Goal: Task Accomplishment & Management: Complete application form

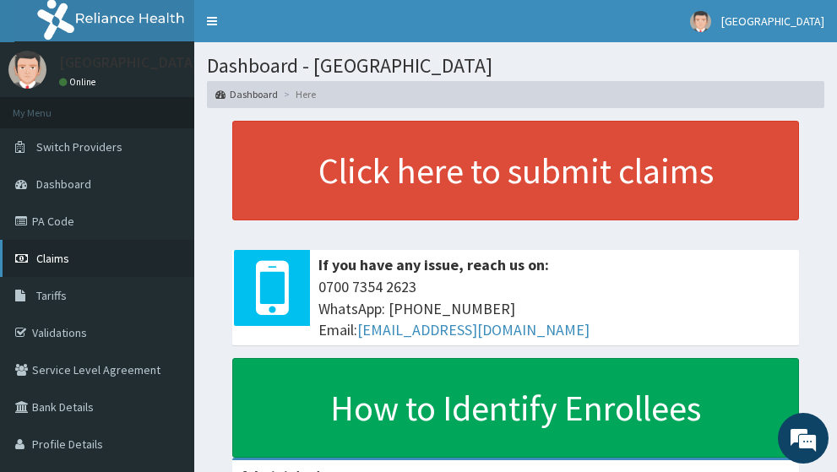
click at [56, 259] on span "Claims" at bounding box center [52, 258] width 33 height 15
click at [59, 264] on span "Claims" at bounding box center [52, 258] width 33 height 15
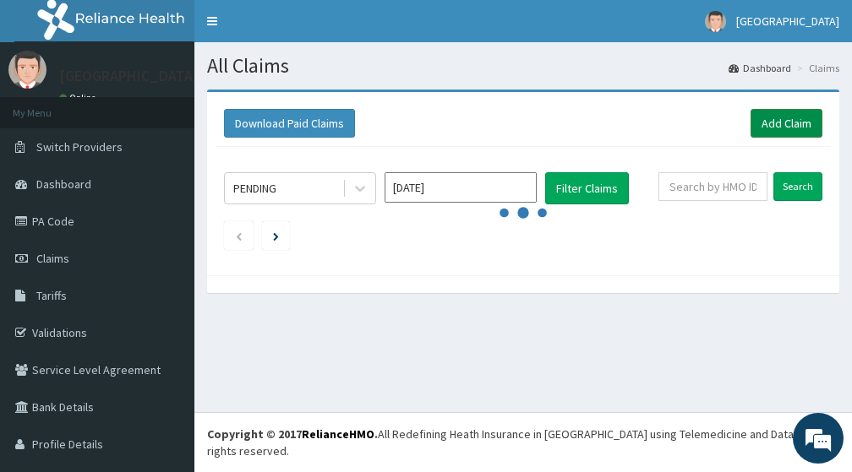
click at [755, 118] on link "Add Claim" at bounding box center [786, 123] width 72 height 29
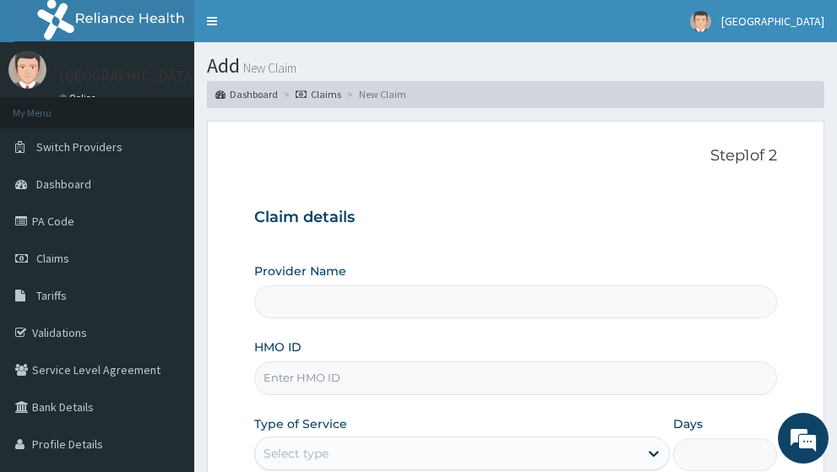
type input "[GEOGRAPHIC_DATA]"
click at [375, 362] on input "HMO ID" at bounding box center [516, 378] width 524 height 33
paste input "ENP/10328/A"
type input "ENP/10328/A"
click at [514, 440] on div "Select type" at bounding box center [447, 453] width 384 height 27
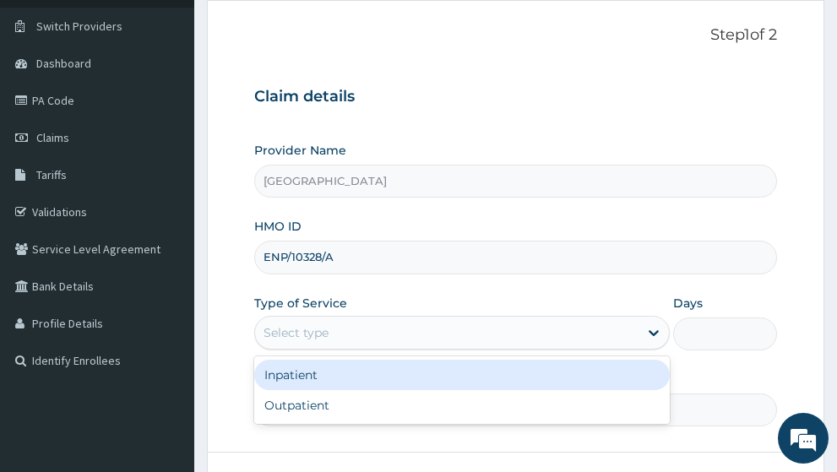
scroll to position [239, 0]
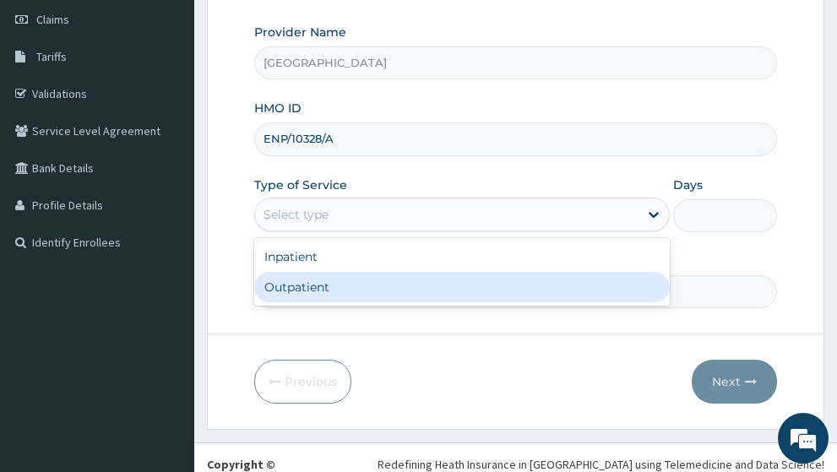
click at [308, 272] on div "Outpatient" at bounding box center [462, 287] width 417 height 30
type input "1"
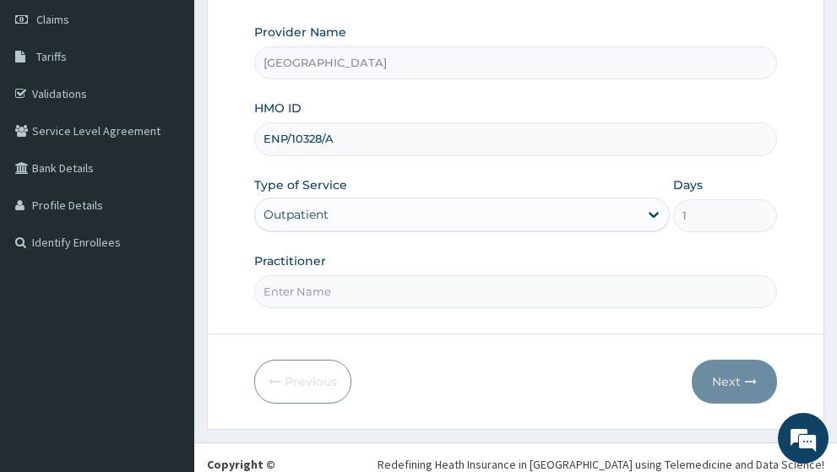
click at [410, 275] on input "Practitioner" at bounding box center [516, 291] width 524 height 33
type input "g"
type input "GP"
click at [734, 360] on button "Next" at bounding box center [734, 382] width 85 height 44
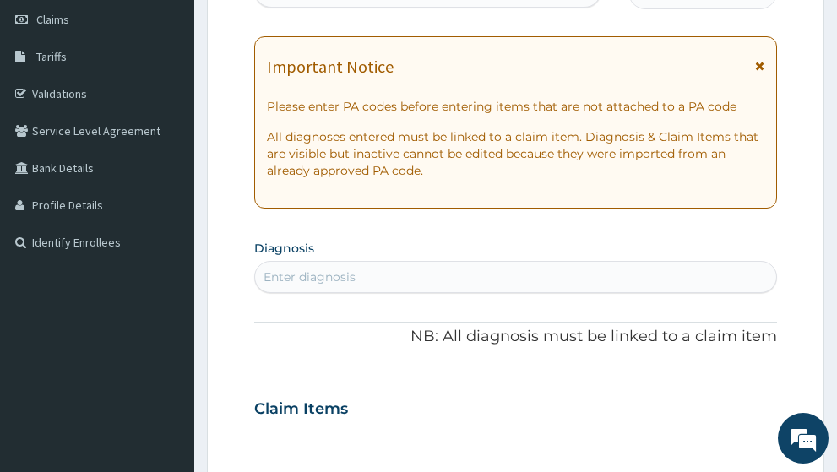
click at [762, 60] on icon at bounding box center [759, 66] width 9 height 12
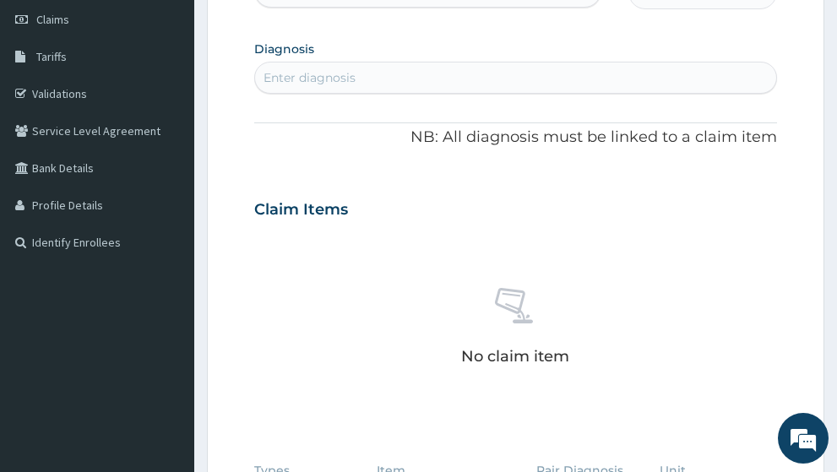
scroll to position [0, 0]
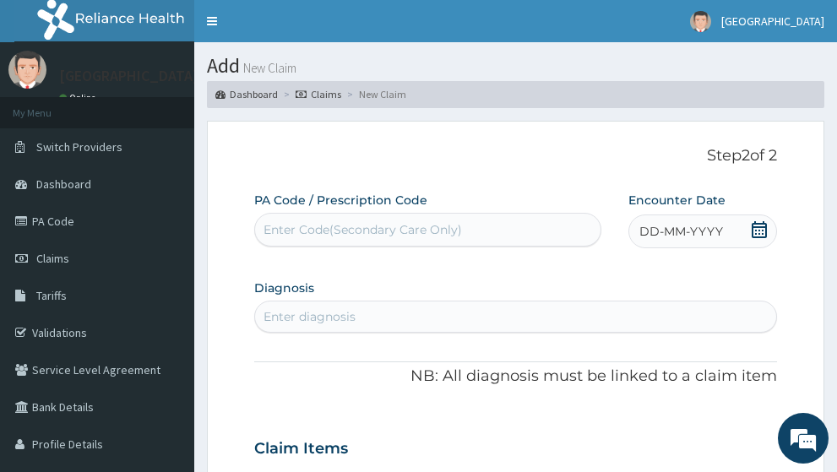
click at [763, 221] on icon at bounding box center [759, 229] width 17 height 17
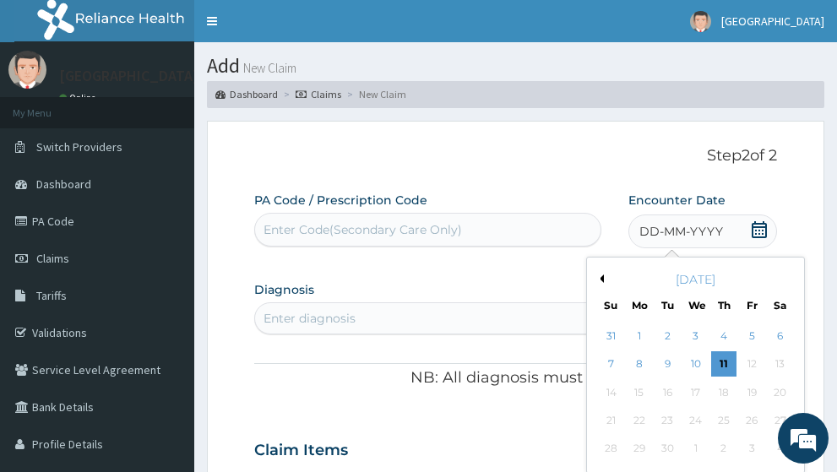
click at [601, 275] on button "Previous Month" at bounding box center [600, 279] width 8 height 8
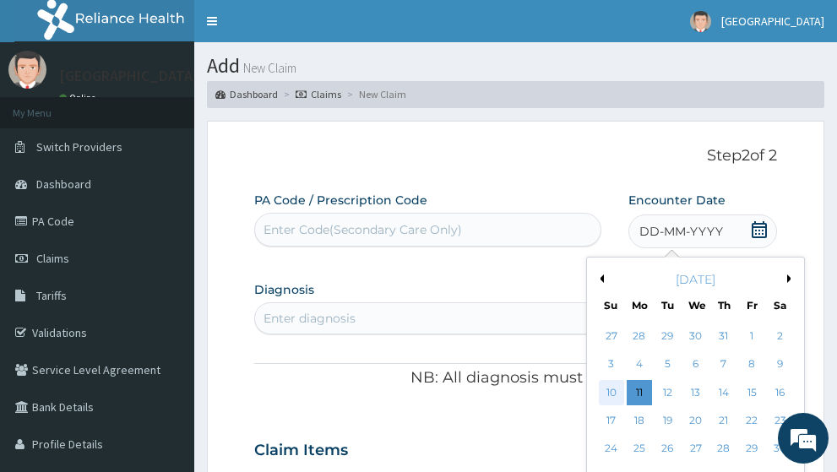
click at [615, 380] on div "10" at bounding box center [611, 392] width 25 height 25
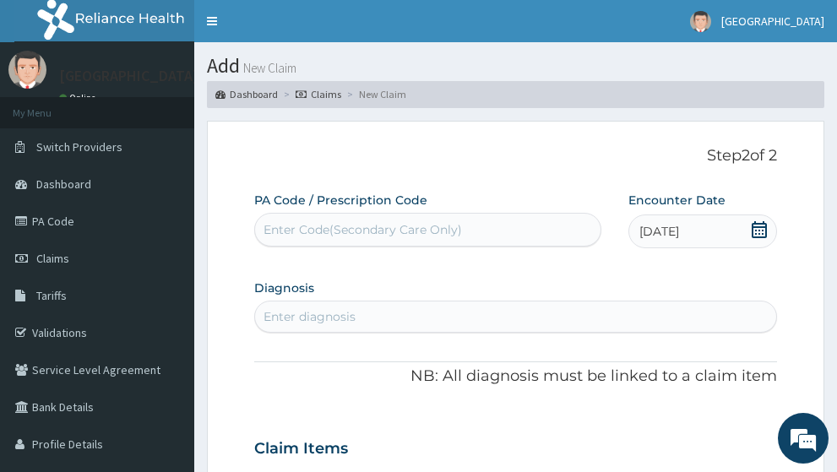
click at [414, 303] on div "Enter diagnosis" at bounding box center [516, 316] width 522 height 27
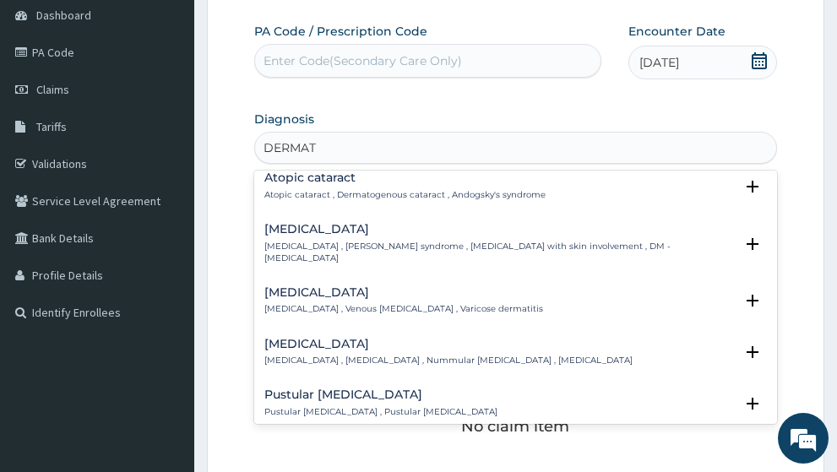
scroll to position [1352, 0]
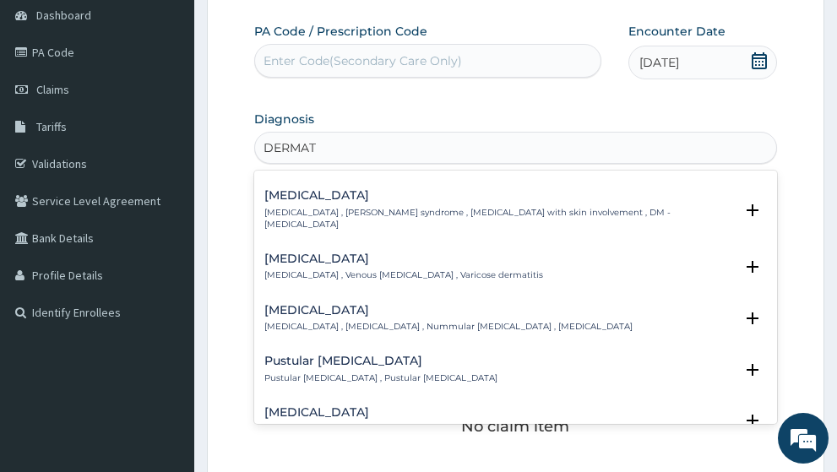
type input "DERMATI"
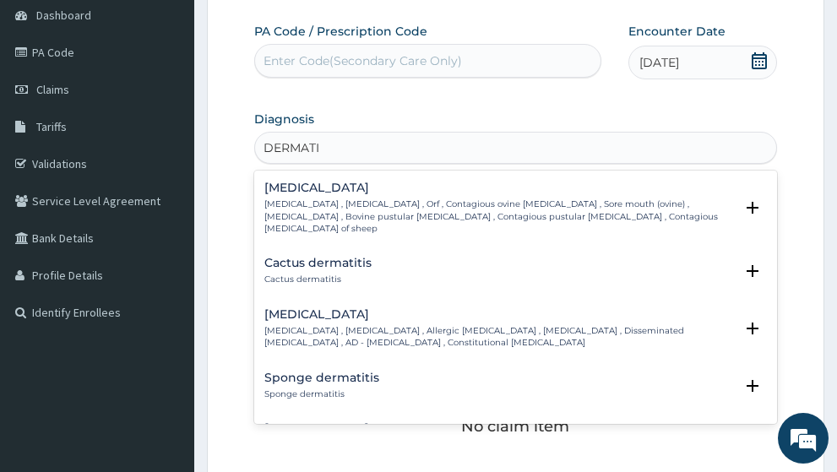
scroll to position [1337, 0]
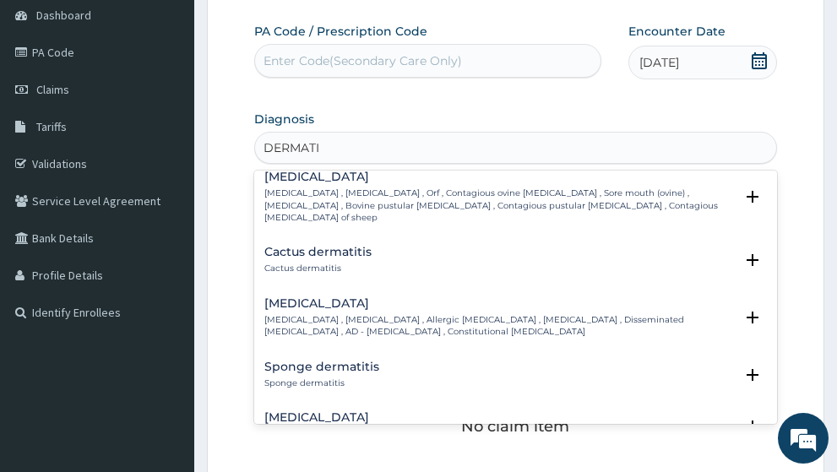
click at [506, 314] on p "Atopic dermatitis , Atopic eczema , Allergic eczema , Allergic dermatitis , Dis…" at bounding box center [499, 326] width 471 height 25
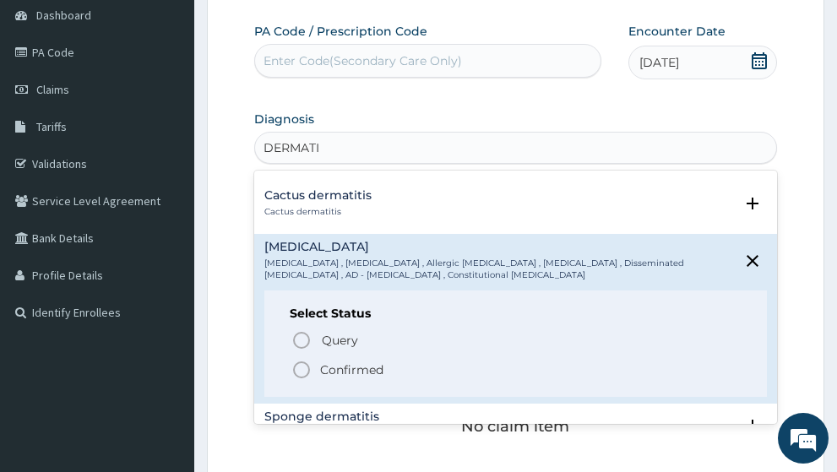
scroll to position [1405, 0]
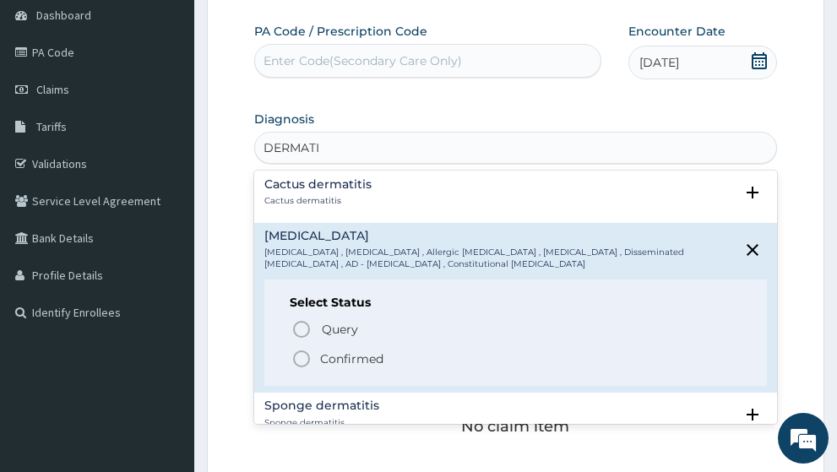
click at [302, 349] on icon "status option filled" at bounding box center [301, 359] width 20 height 20
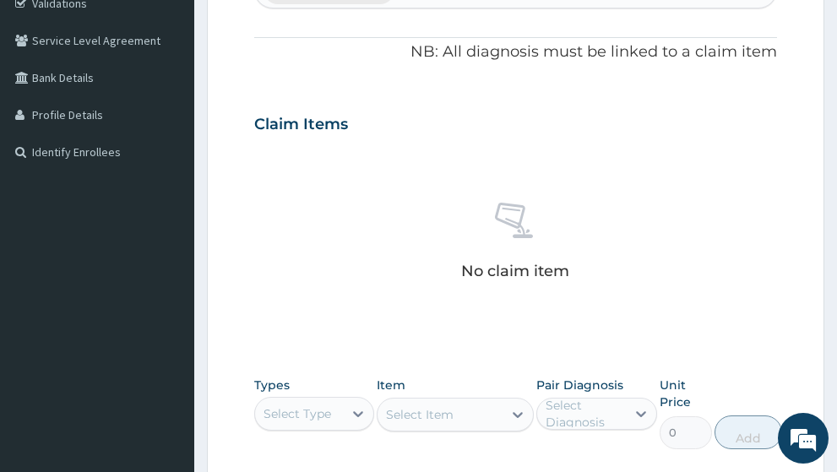
scroll to position [422, 0]
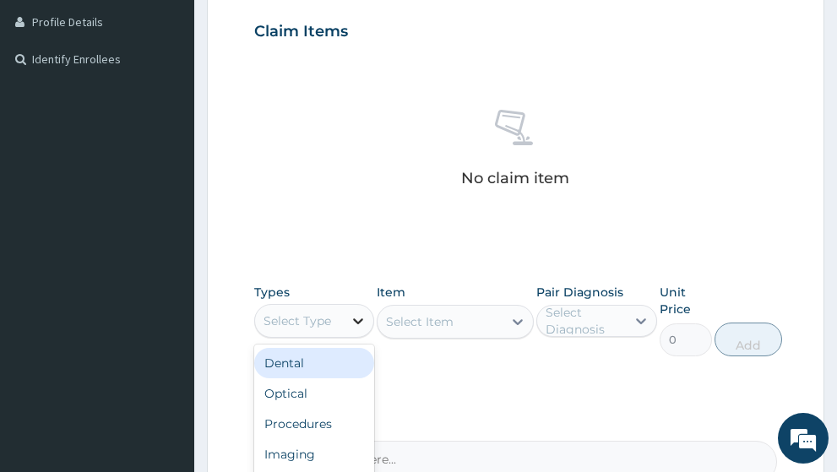
click at [354, 319] on icon at bounding box center [358, 322] width 10 height 6
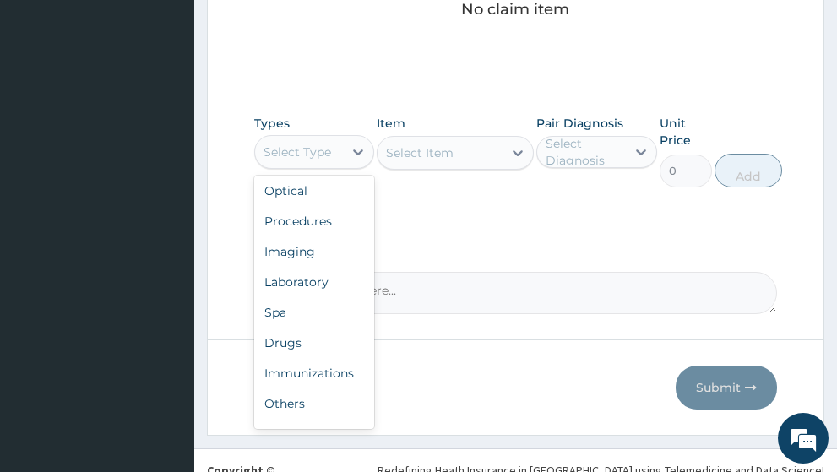
scroll to position [57, 0]
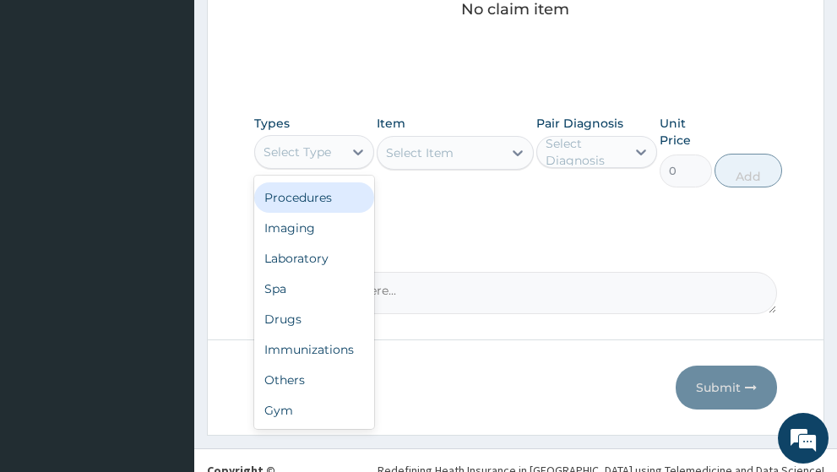
click at [333, 182] on div "Procedures" at bounding box center [314, 197] width 121 height 30
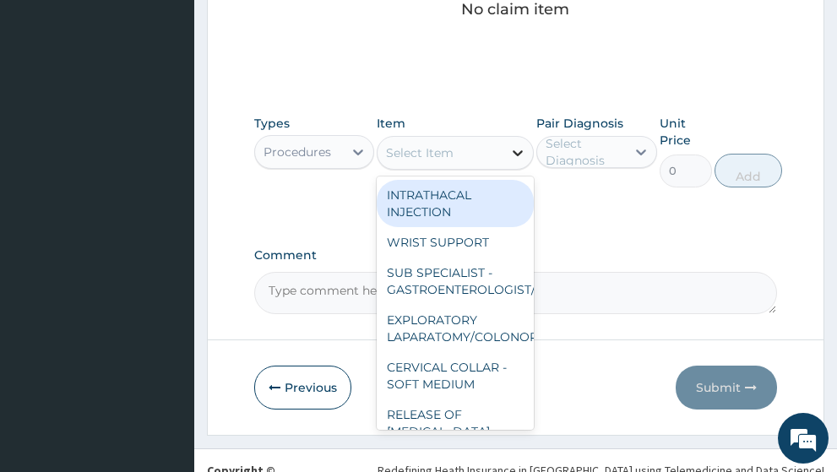
click at [520, 150] on icon at bounding box center [518, 153] width 10 height 6
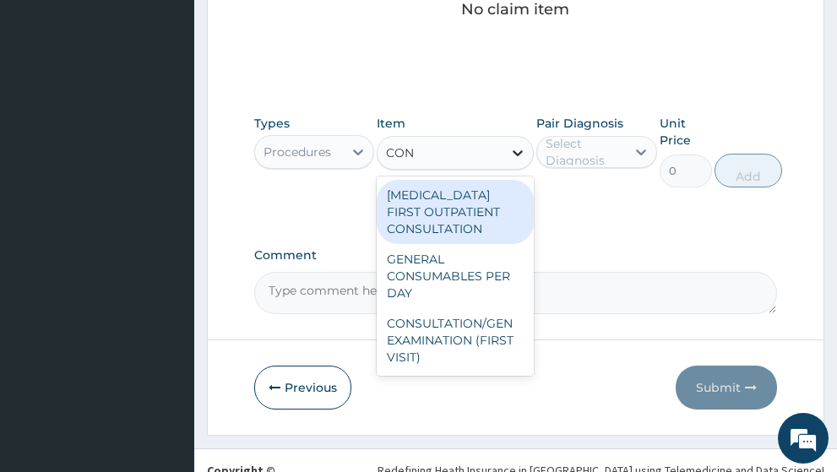
type input "CONS"
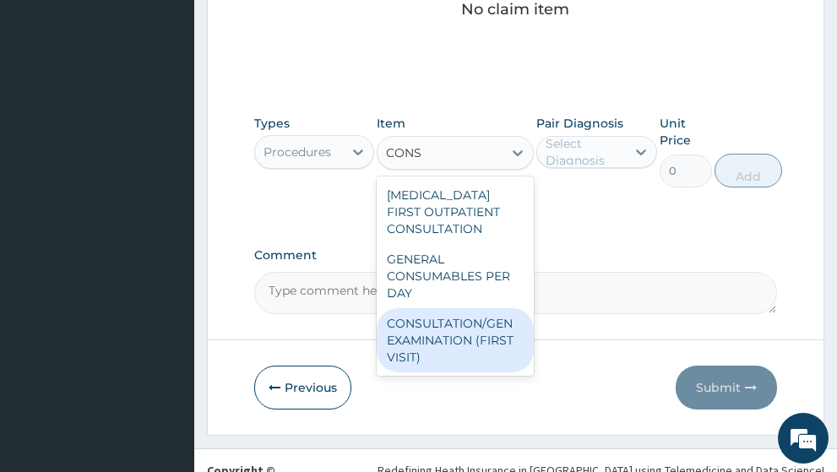
click at [493, 312] on div "CONSULTATION/GEN EXAMINATION (FIRST VISIT)" at bounding box center [455, 340] width 157 height 64
type input "5000"
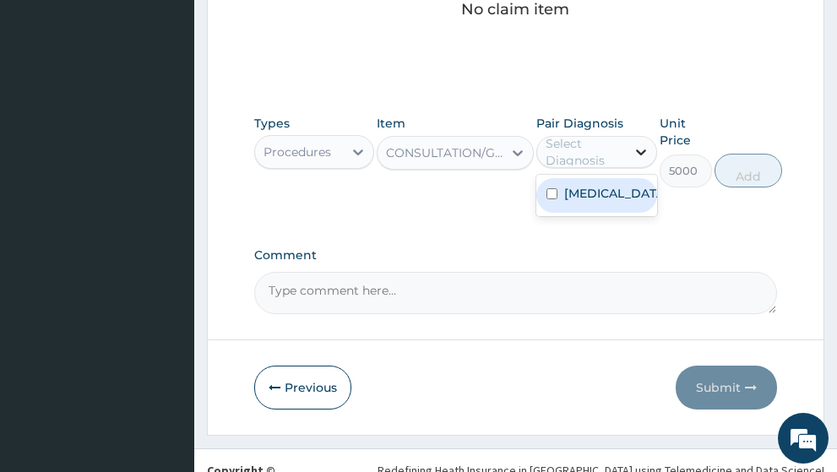
click at [639, 150] on icon at bounding box center [641, 153] width 10 height 6
click at [546, 178] on div "Atopic dermatitis" at bounding box center [596, 195] width 121 height 35
checkbox input "true"
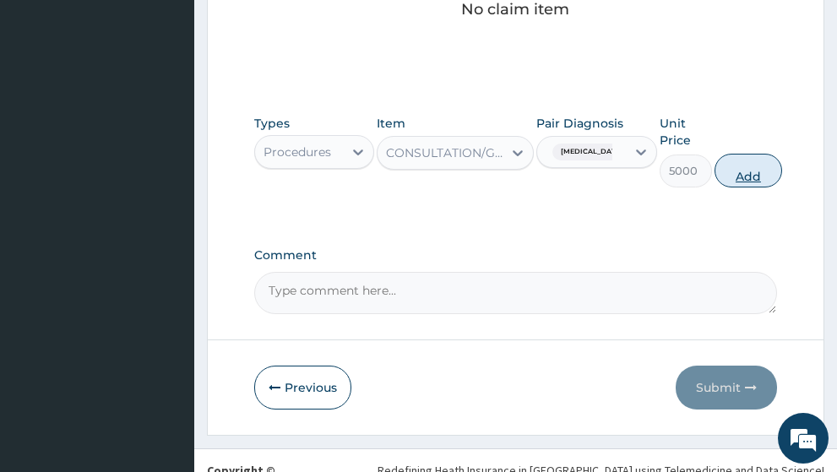
click at [742, 154] on button "Add" at bounding box center [749, 171] width 68 height 34
type input "0"
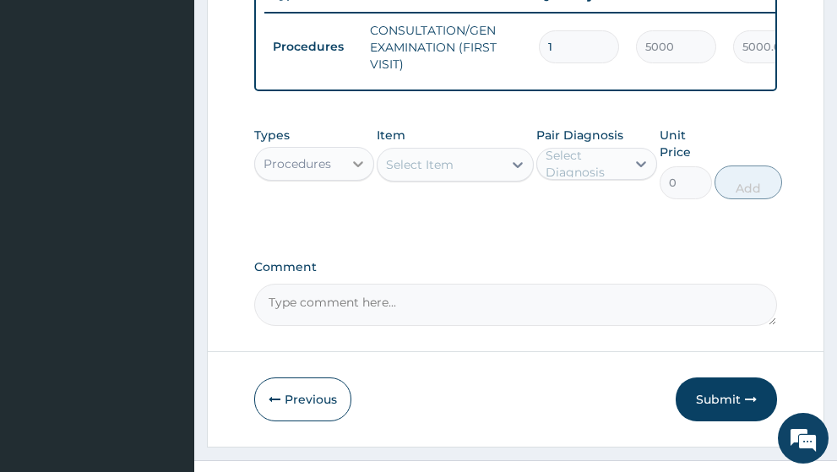
click at [361, 161] on icon at bounding box center [358, 164] width 10 height 6
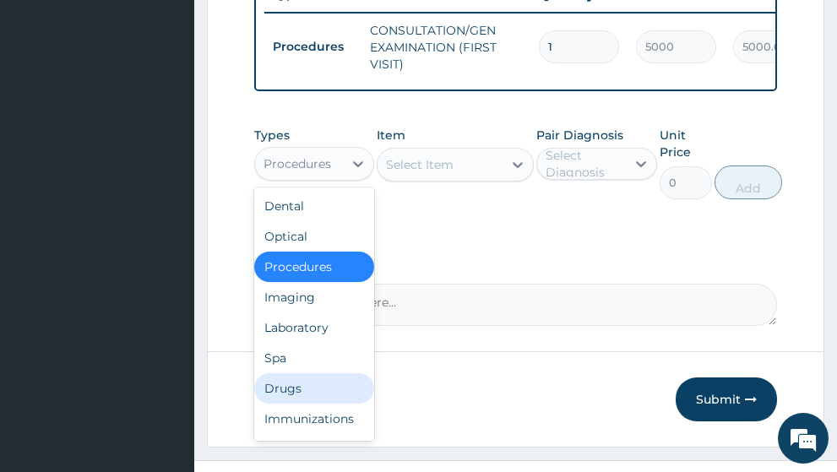
click at [310, 373] on div "Drugs" at bounding box center [314, 388] width 121 height 30
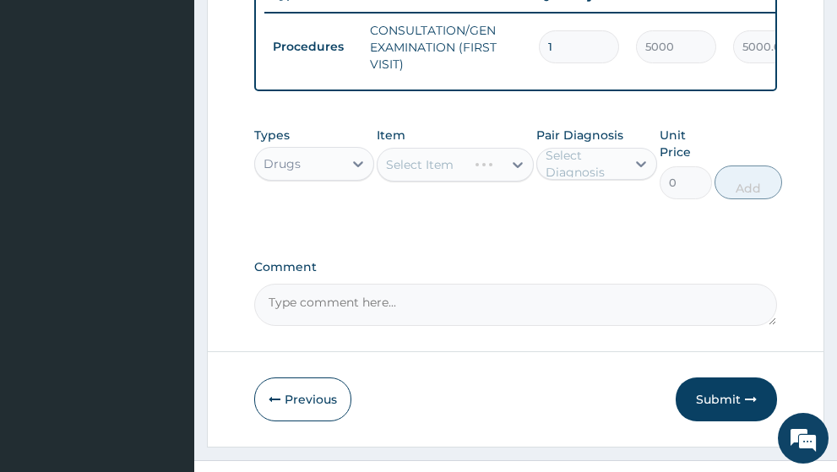
click at [445, 151] on div "Select Item" at bounding box center [455, 165] width 157 height 34
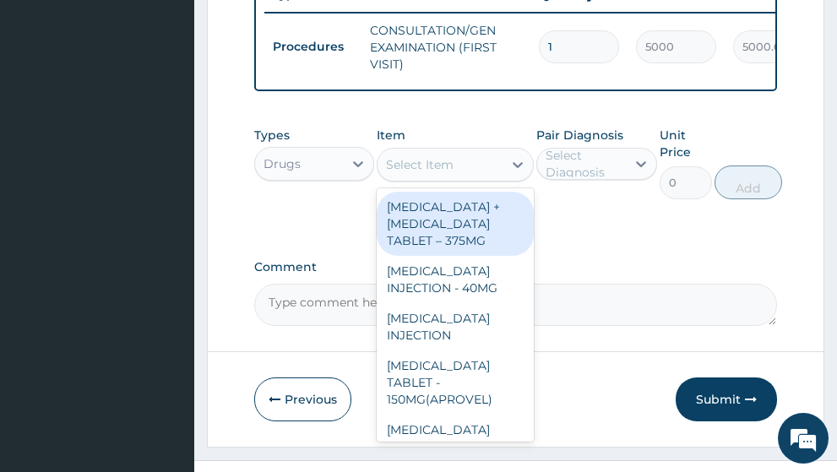
click at [445, 156] on div "Select Item" at bounding box center [420, 164] width 68 height 17
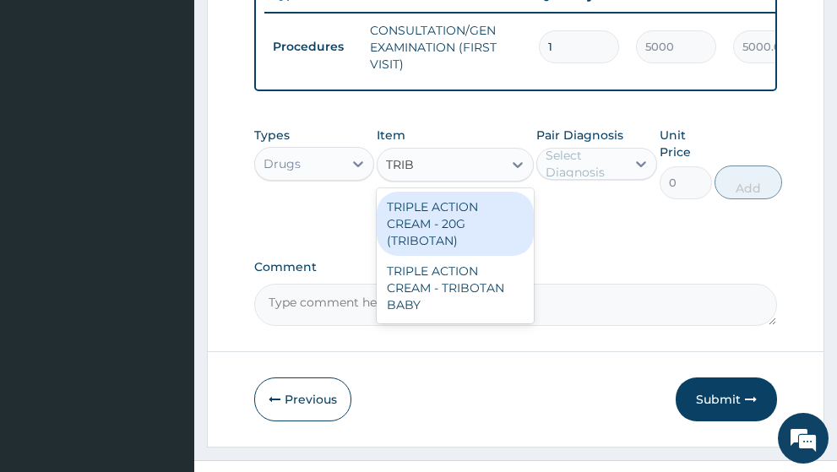
type input "TRIBO"
click at [441, 225] on div "TRIPLE ACTION CREAM - 20G (TRIBOTAN)" at bounding box center [455, 224] width 157 height 64
type input "2500"
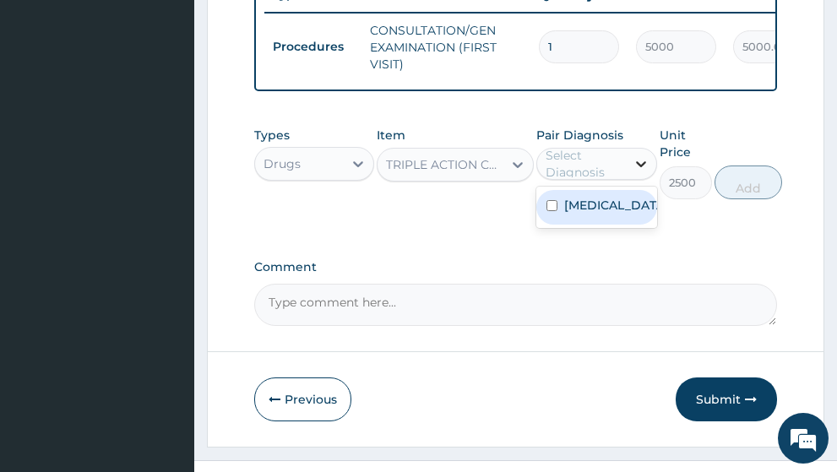
click at [648, 155] on icon at bounding box center [641, 163] width 17 height 17
click at [606, 211] on label "Atopic dermatitis" at bounding box center [614, 205] width 101 height 17
checkbox input "true"
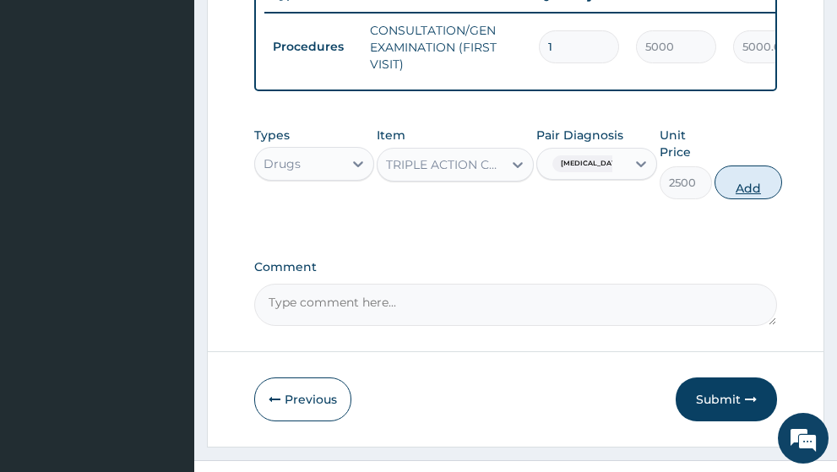
click at [745, 171] on button "Add" at bounding box center [749, 183] width 68 height 34
type input "0"
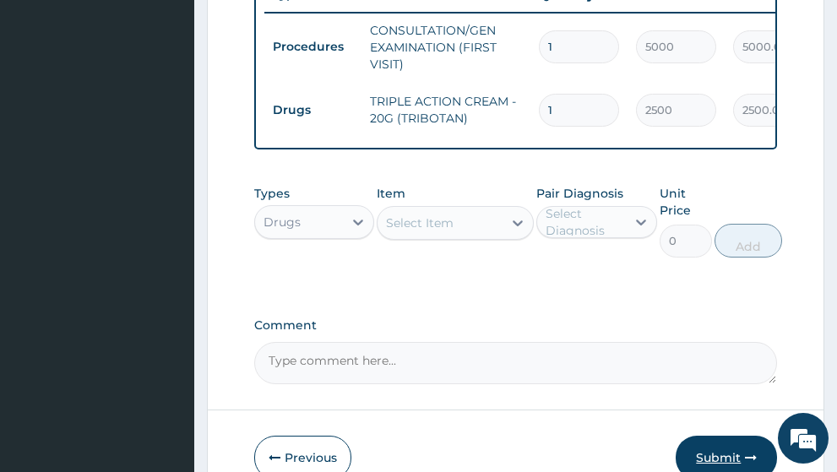
click at [707, 453] on button "Submit" at bounding box center [726, 458] width 101 height 44
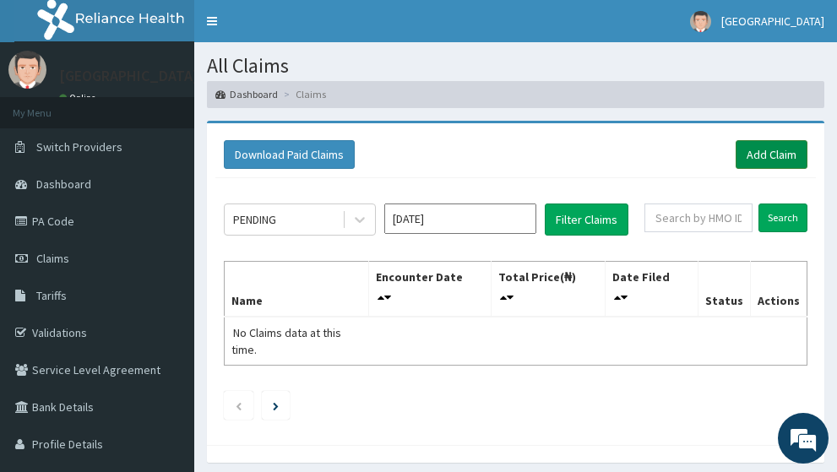
click at [757, 140] on link "Add Claim" at bounding box center [772, 154] width 72 height 29
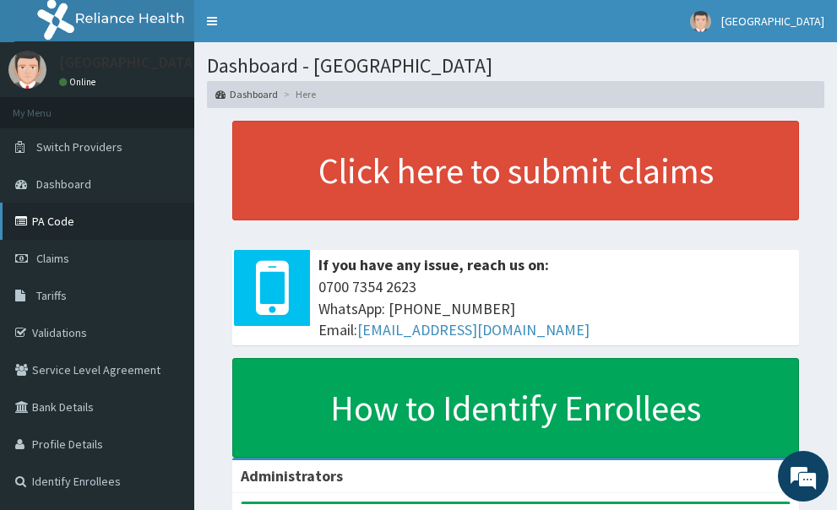
click at [48, 222] on link "PA Code" at bounding box center [97, 221] width 194 height 37
click at [71, 229] on link "PA Code" at bounding box center [97, 221] width 194 height 37
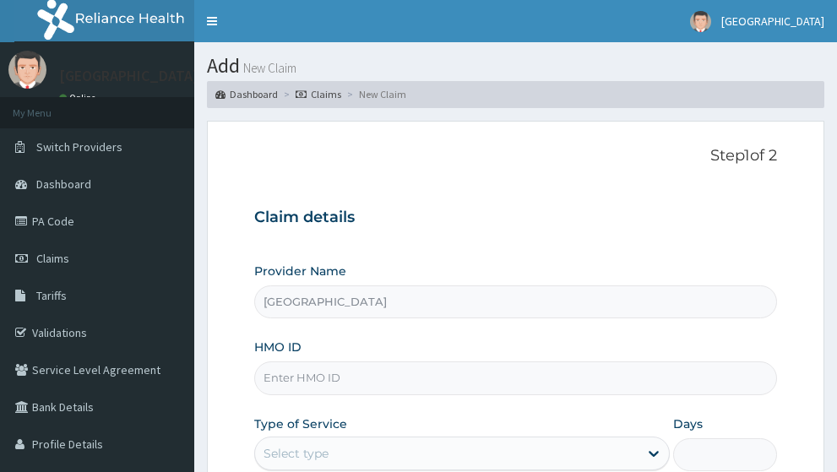
type input "[GEOGRAPHIC_DATA]"
click at [328, 362] on input "HMO ID" at bounding box center [516, 378] width 524 height 33
paste input "NBC/10019/A"
type input "NBC/10019/A"
click at [395, 374] on div "Provider Name First Rivers Hospital HMO ID NBC/10019/A Type of Service Select t…" at bounding box center [516, 405] width 524 height 284
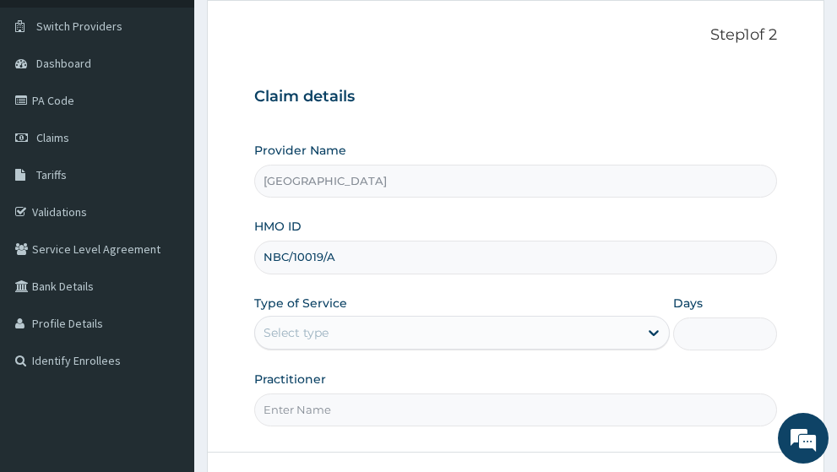
scroll to position [239, 0]
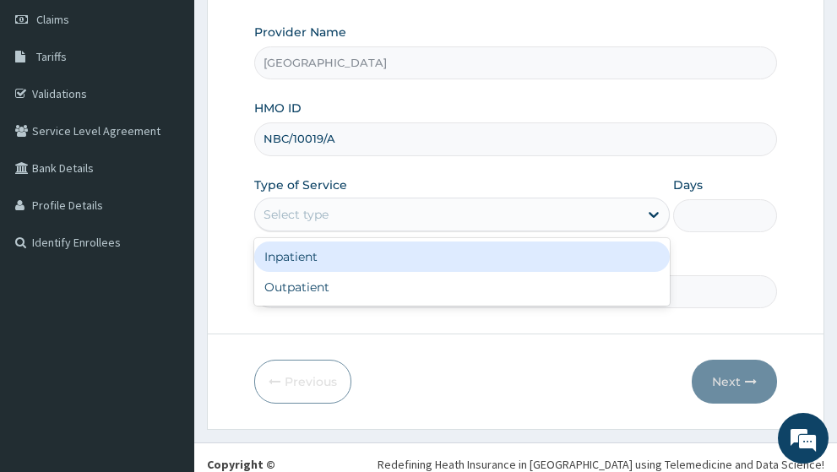
click at [365, 201] on div "Select type" at bounding box center [447, 214] width 384 height 27
click at [341, 242] on div "Inpatient" at bounding box center [462, 257] width 417 height 30
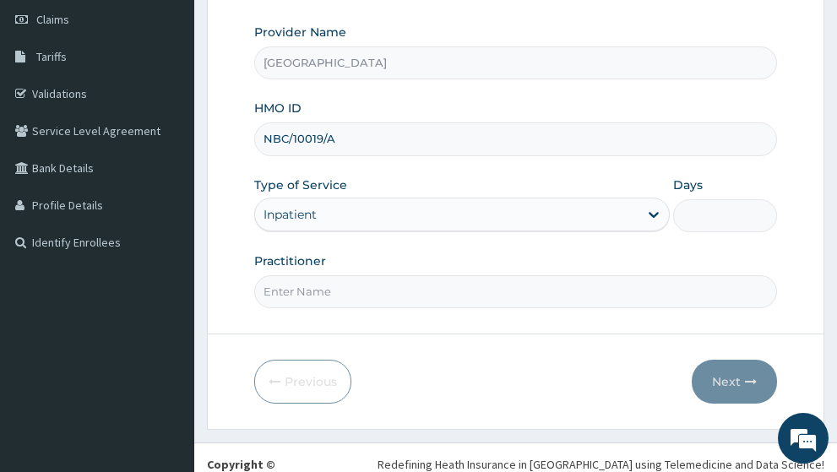
click at [493, 275] on input "Practitioner" at bounding box center [516, 291] width 524 height 33
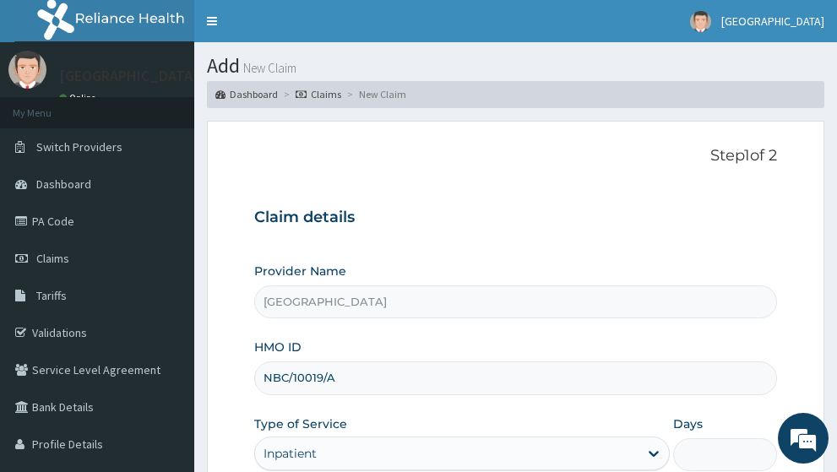
scroll to position [239, 0]
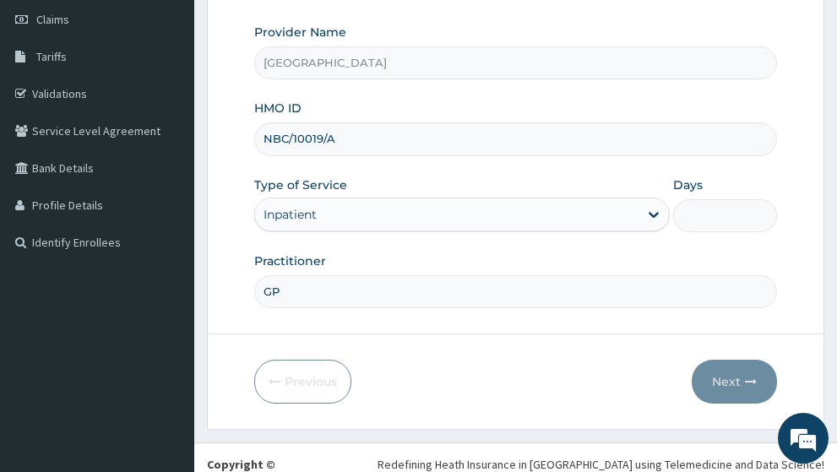
type input "GP"
click at [740, 199] on input "Days" at bounding box center [725, 215] width 104 height 33
type input "3"
click at [750, 376] on icon "button" at bounding box center [751, 382] width 12 height 12
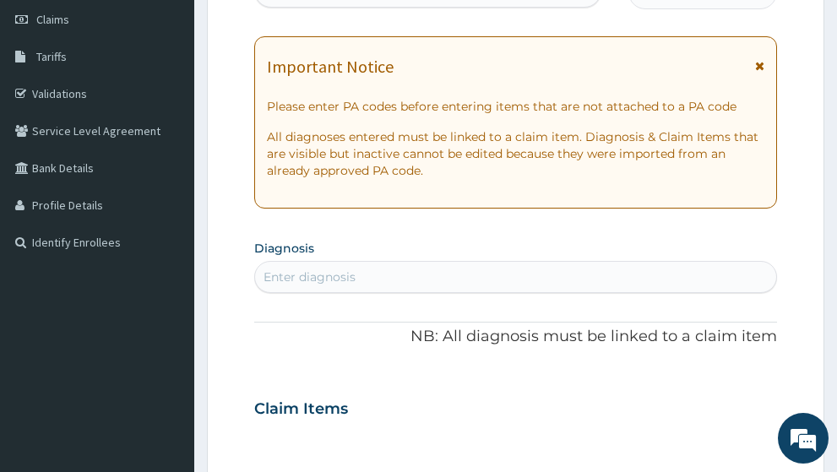
click at [760, 60] on icon at bounding box center [759, 66] width 9 height 12
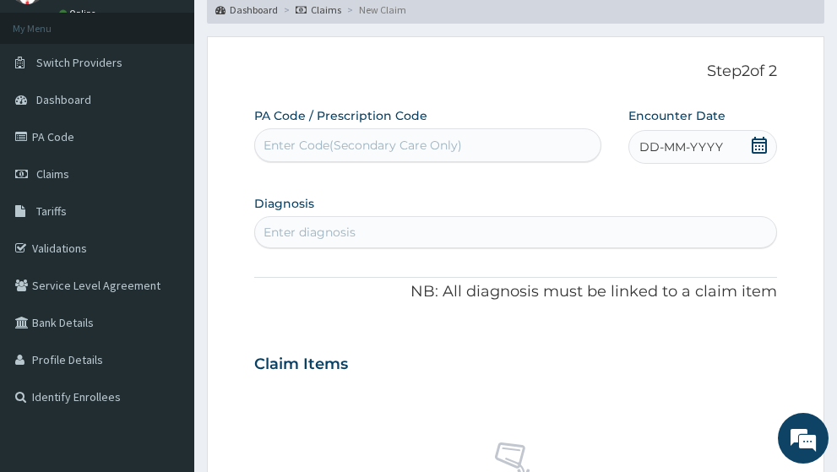
scroll to position [0, 0]
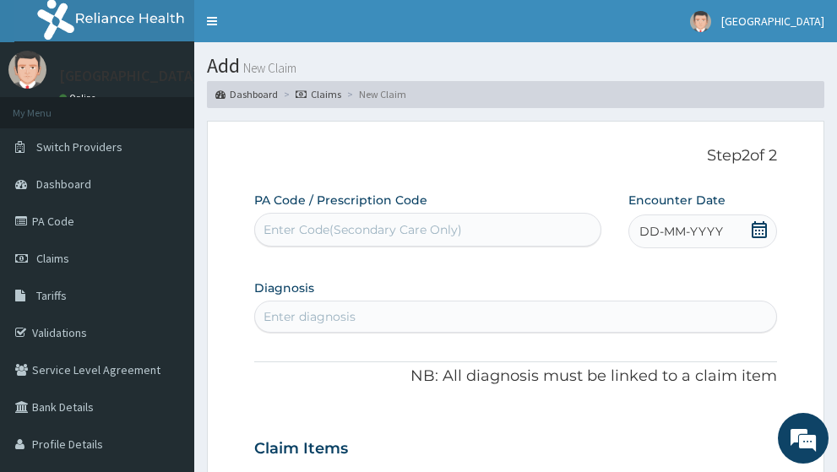
click at [452, 221] on div "Enter Code(Secondary Care Only)" at bounding box center [363, 229] width 199 height 17
paste input "PA/D2CA29"
type input "PA/D2CA29"
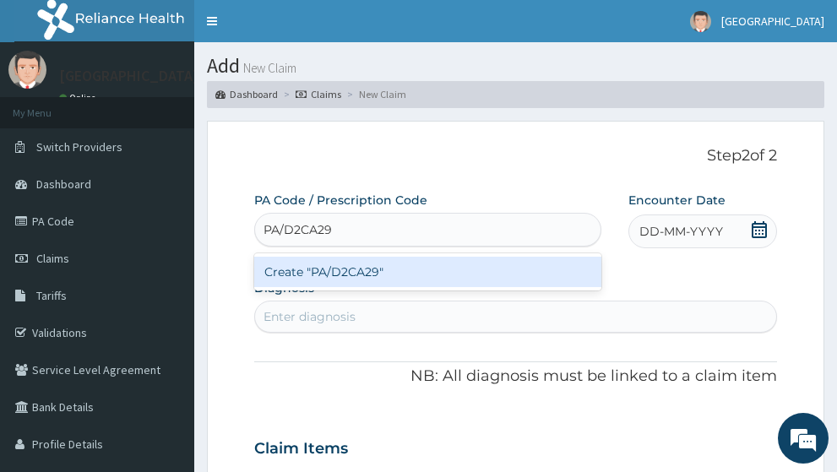
click at [469, 257] on div "Create "PA/D2CA29"" at bounding box center [427, 272] width 347 height 30
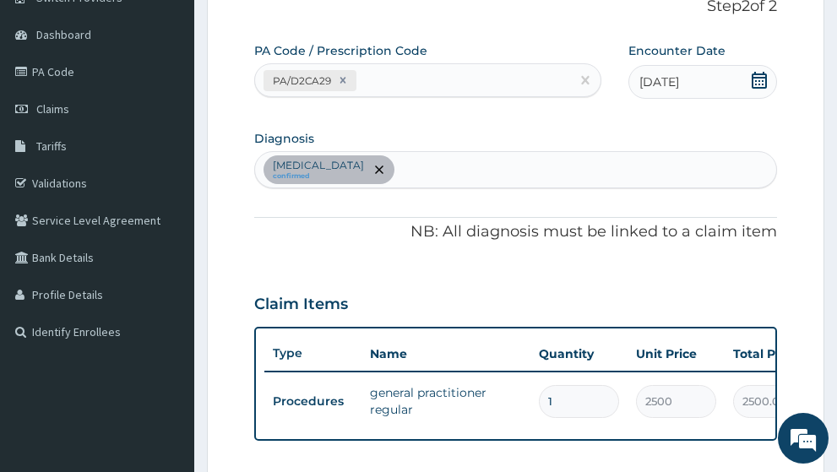
scroll to position [30, 0]
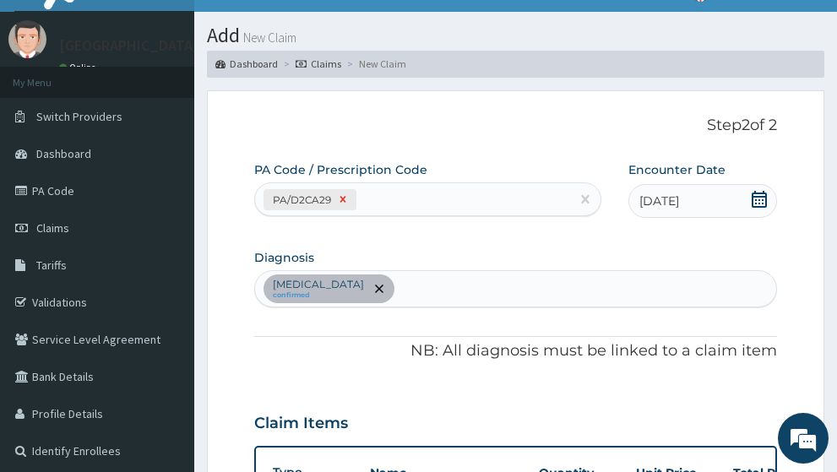
click at [344, 193] on icon at bounding box center [343, 199] width 12 height 12
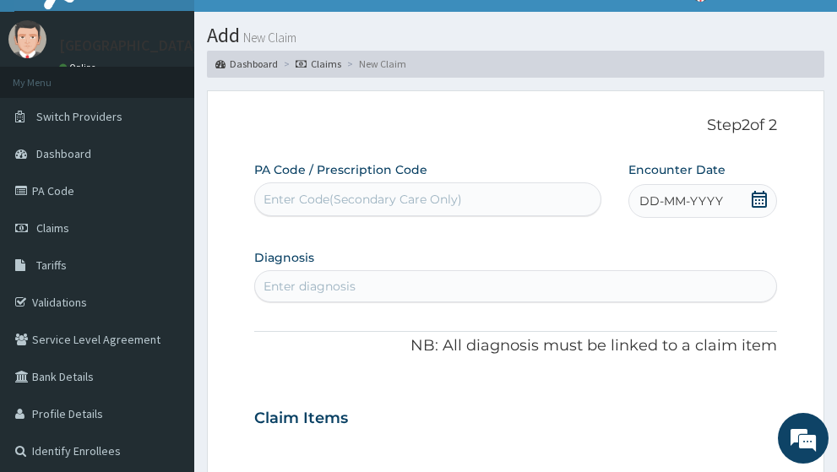
paste input "PA/2F6FBB"
type input "PA/2F6FBB"
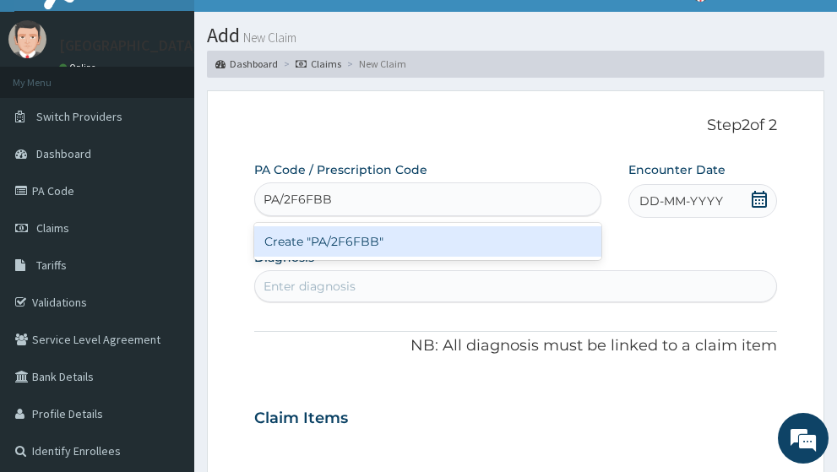
click at [360, 226] on div "Create "PA/2F6FBB"" at bounding box center [427, 241] width 347 height 30
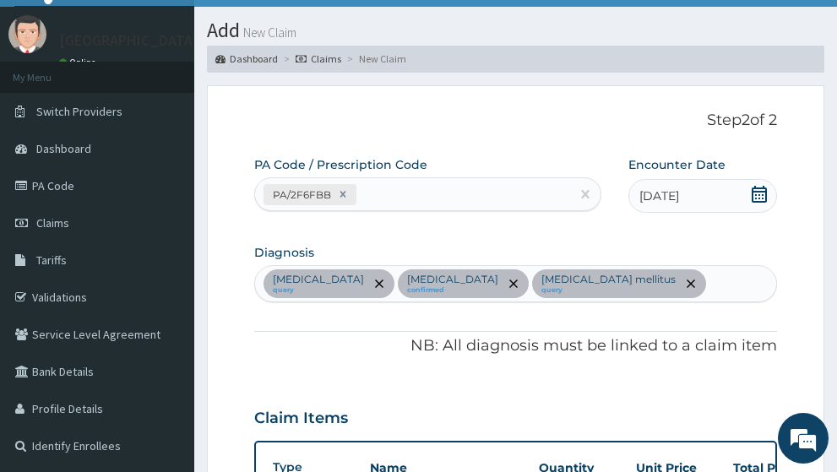
scroll to position [0, 0]
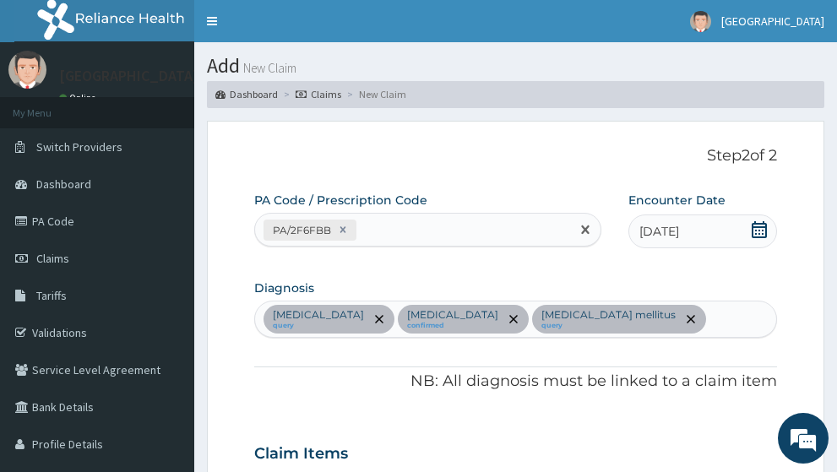
click at [495, 216] on div "PA/2F6FBB" at bounding box center [412, 230] width 315 height 28
paste input "PA/6BB273"
type input "PA/6BB273"
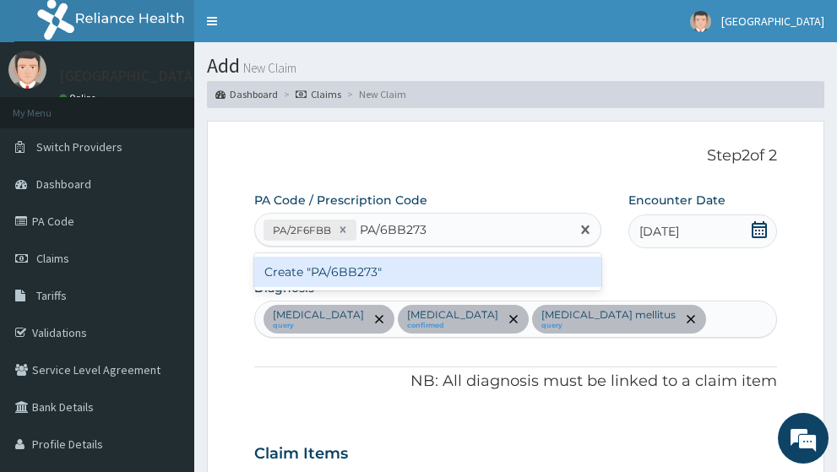
click at [391, 257] on div "Create "PA/6BB273"" at bounding box center [427, 272] width 347 height 30
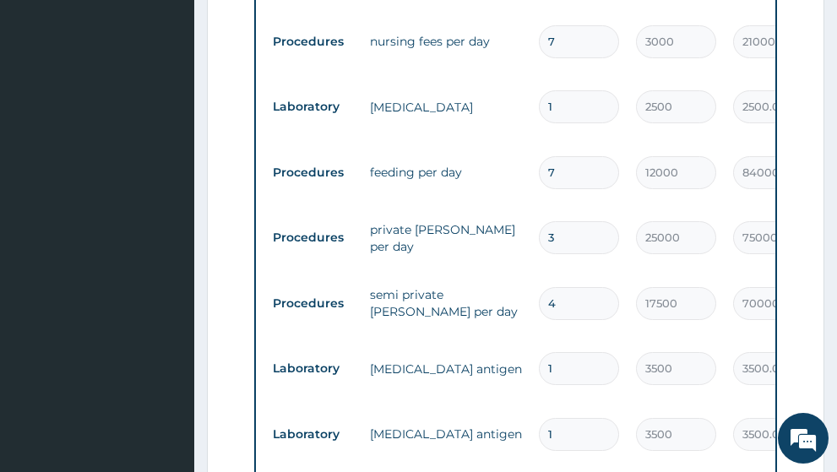
scroll to position [746, 0]
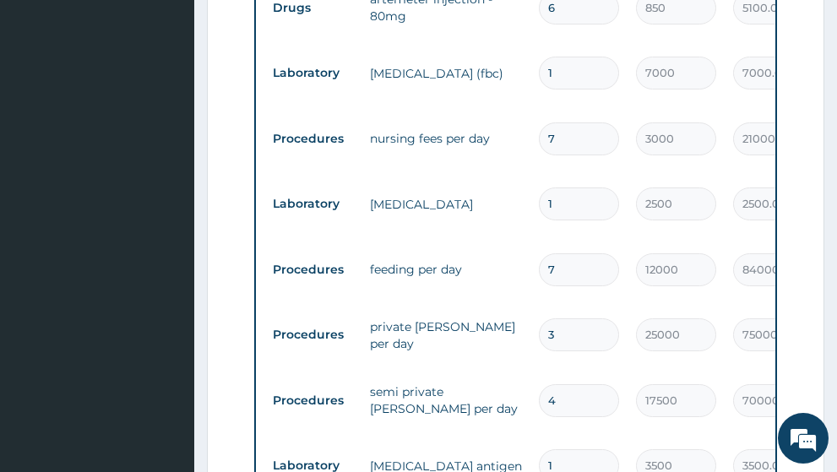
click at [564, 253] on input "7" at bounding box center [579, 269] width 80 height 33
type input "0.00"
type input "3"
type input "36000.00"
type input "0.00"
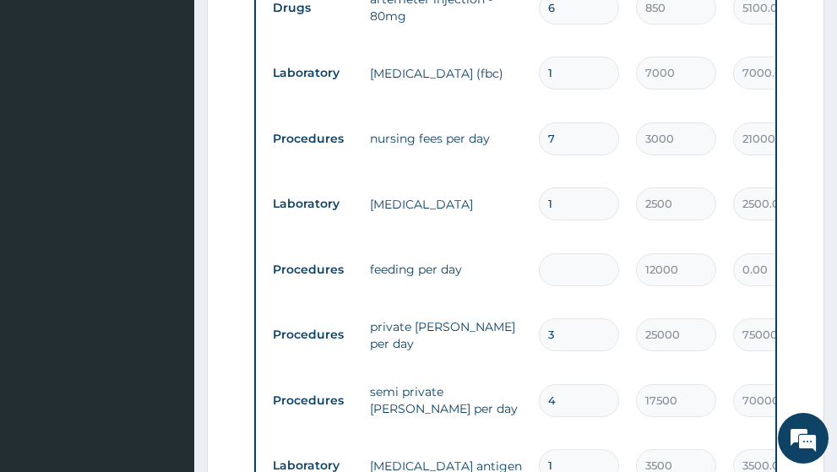
type input "7"
type input "84000.00"
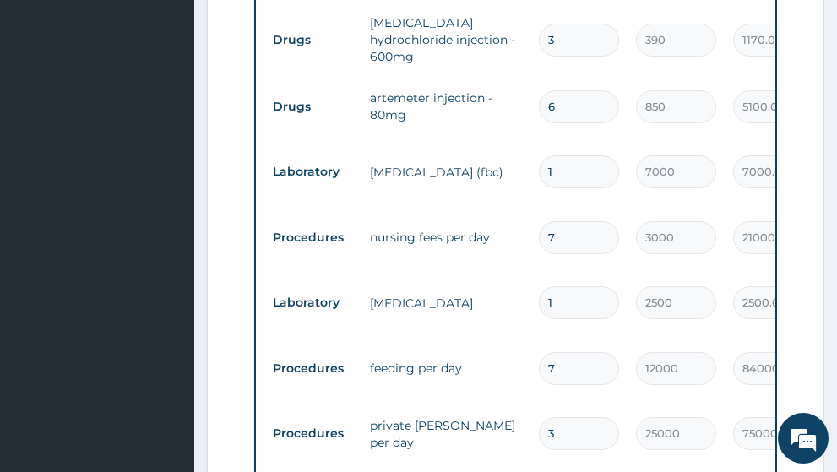
scroll to position [760, 0]
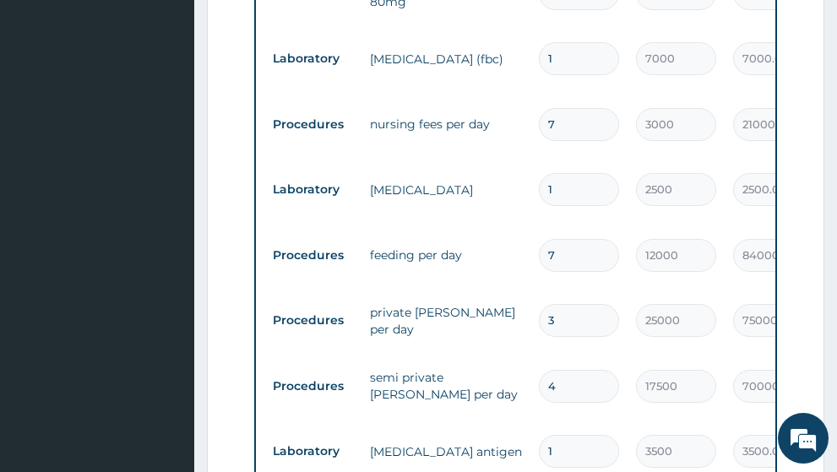
type input "0.00"
type input "3"
type input "36000.00"
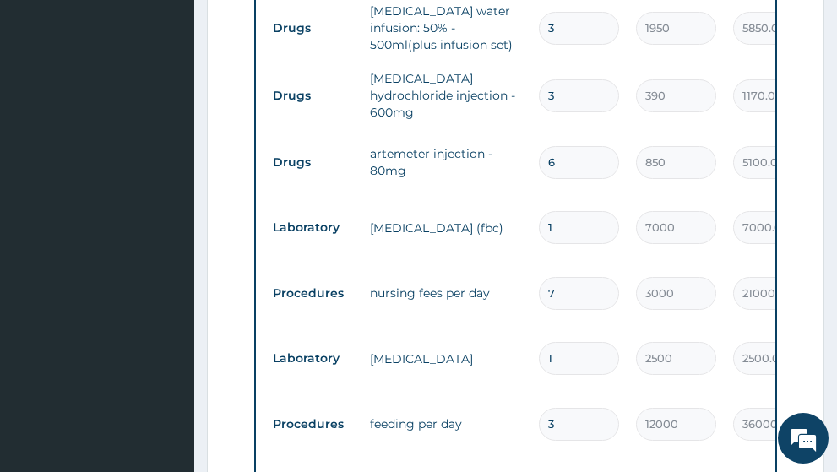
type input "3"
click at [580, 277] on input "7" at bounding box center [579, 293] width 80 height 33
type input "0.00"
type input "3"
type input "9000.00"
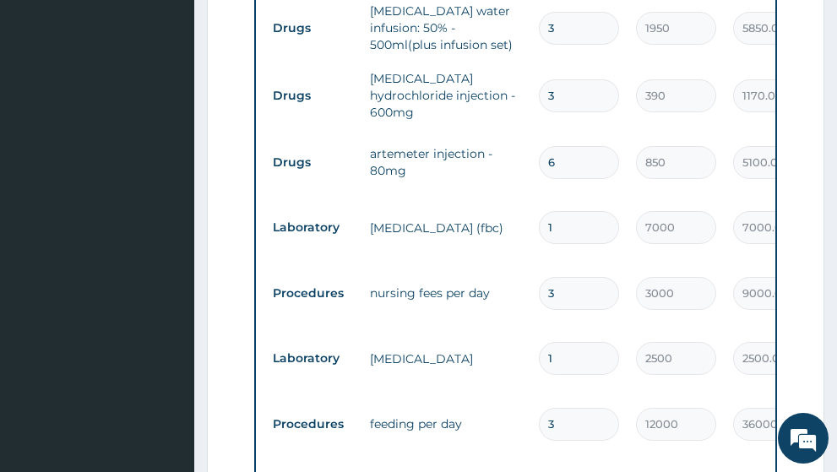
type input "3"
click at [598, 334] on td "1" at bounding box center [579, 359] width 97 height 50
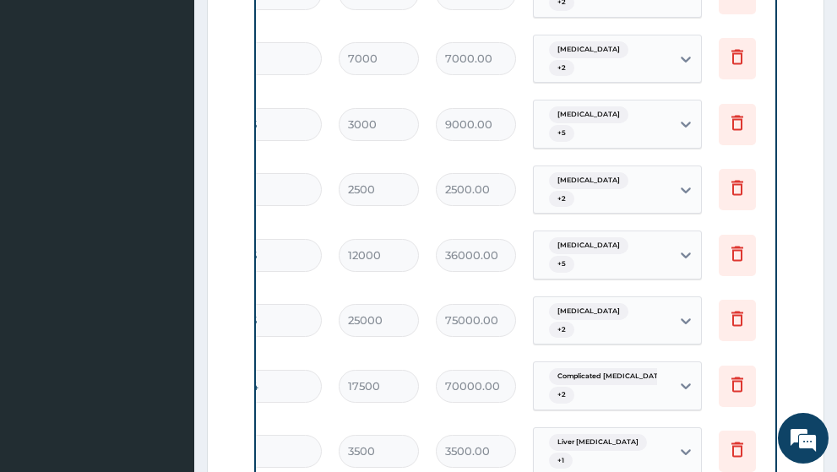
scroll to position [0, 324]
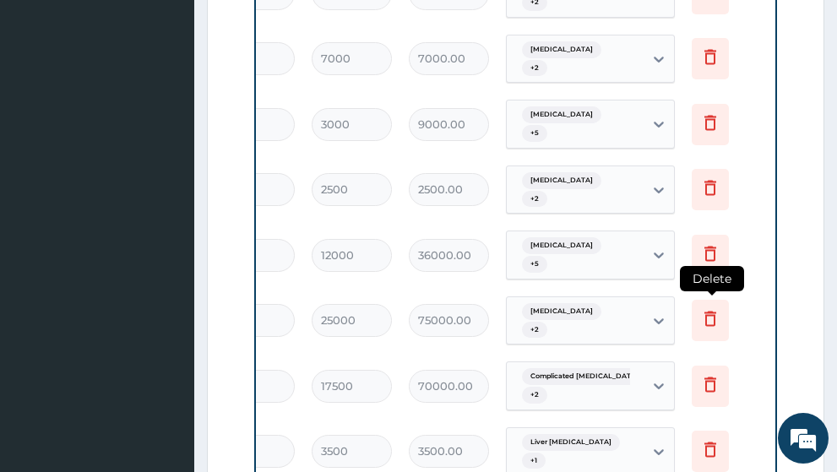
click at [712, 308] on icon at bounding box center [710, 318] width 20 height 20
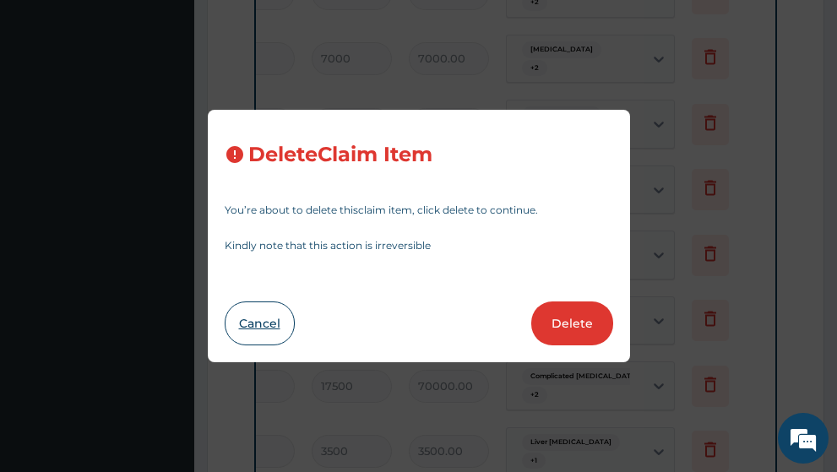
click at [244, 323] on button "Cancel" at bounding box center [260, 324] width 70 height 44
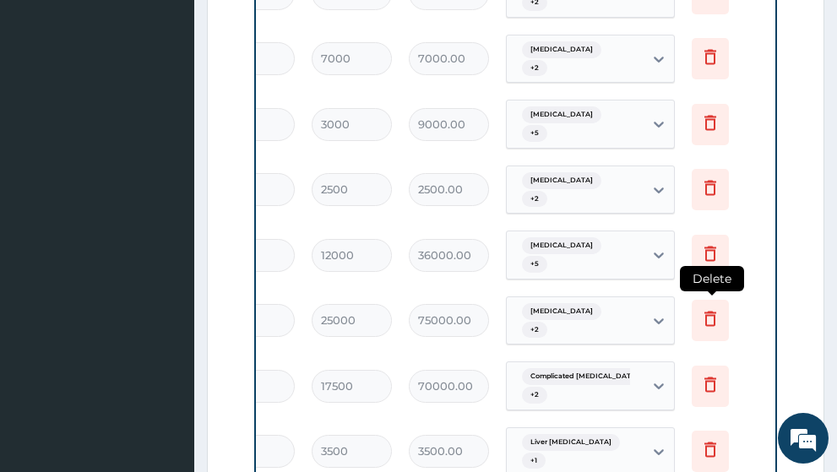
click at [706, 312] on icon at bounding box center [711, 319] width 12 height 15
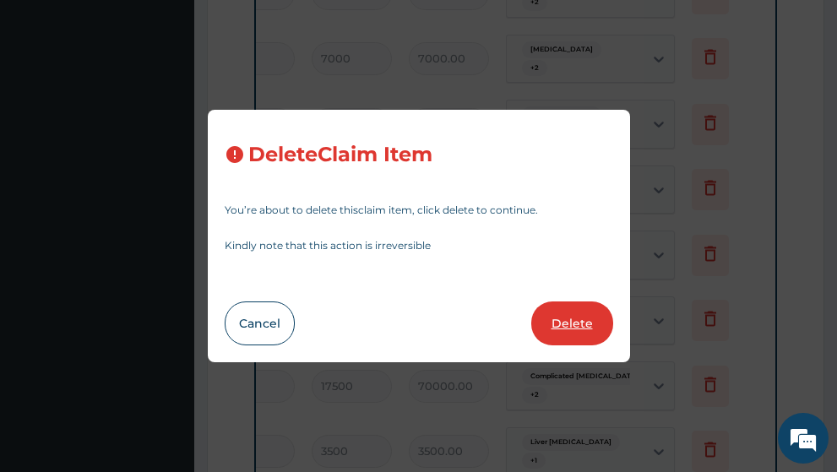
click at [579, 329] on button "Delete" at bounding box center [572, 324] width 82 height 44
type input "4"
type input "17500"
type input "70000.00"
type input "1"
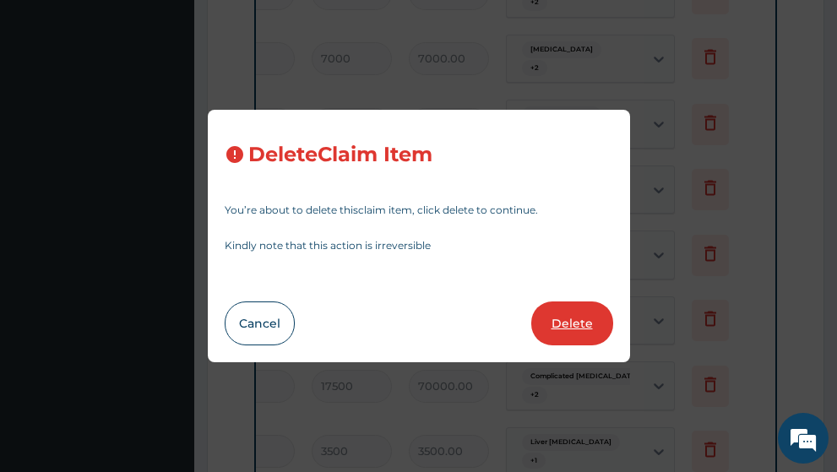
type input "3500"
type input "3500.00"
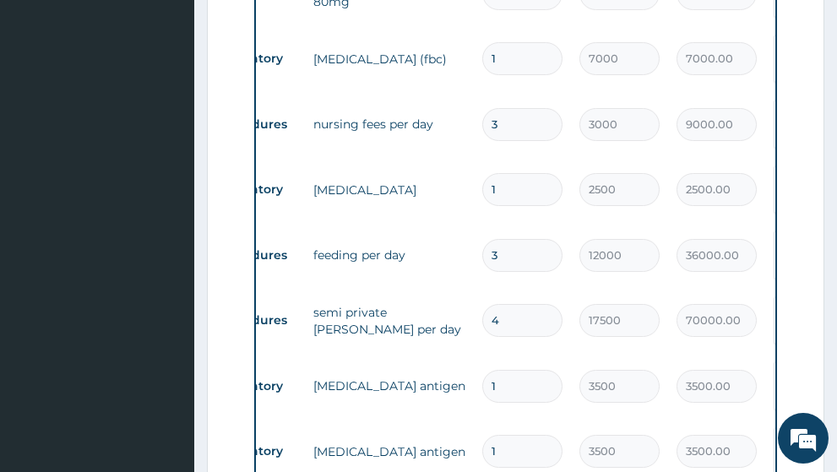
scroll to position [0, 0]
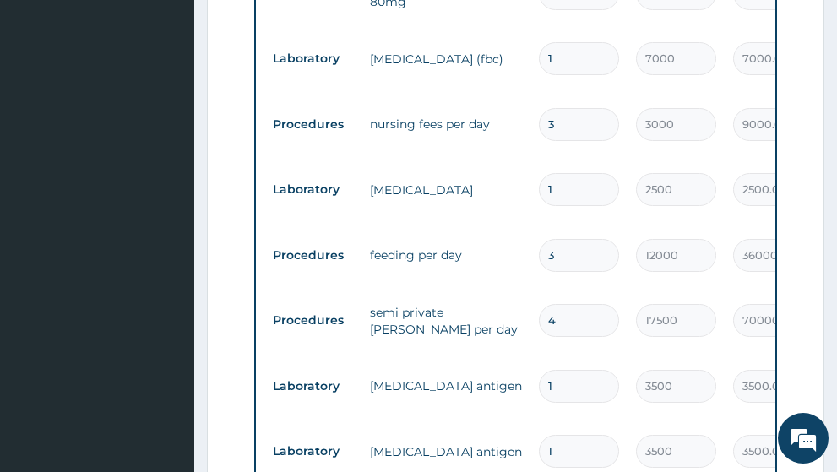
click at [582, 304] on input "4" at bounding box center [579, 320] width 80 height 33
type input "0.00"
type input "3"
type input "52500.00"
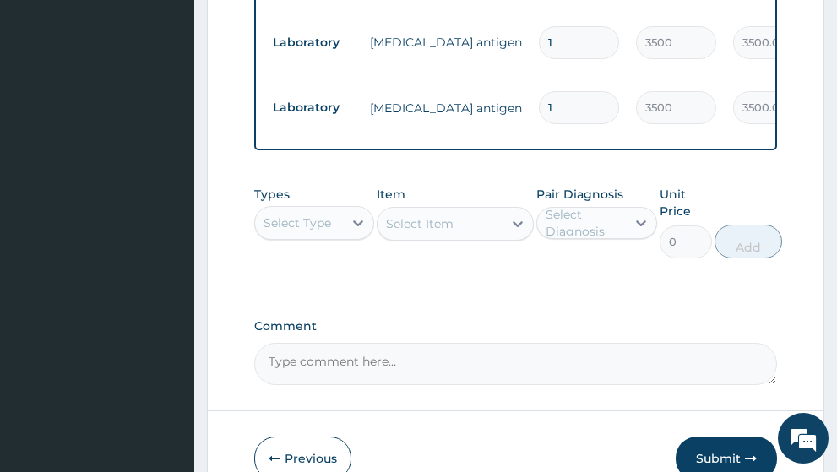
scroll to position [682, 0]
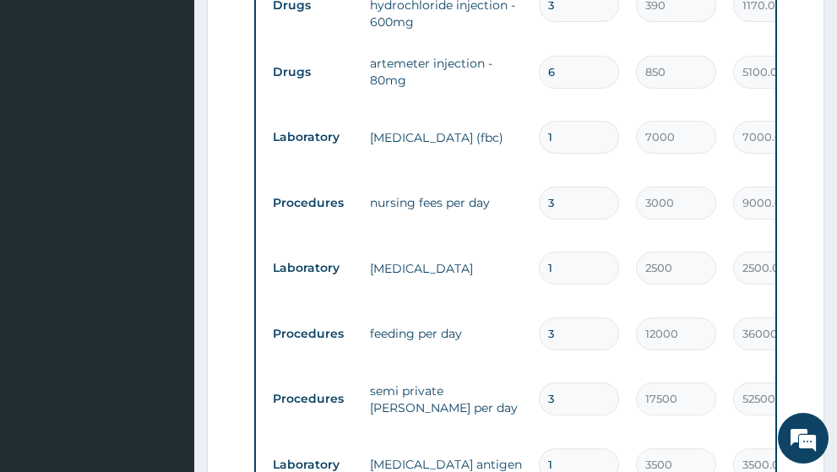
type input "3"
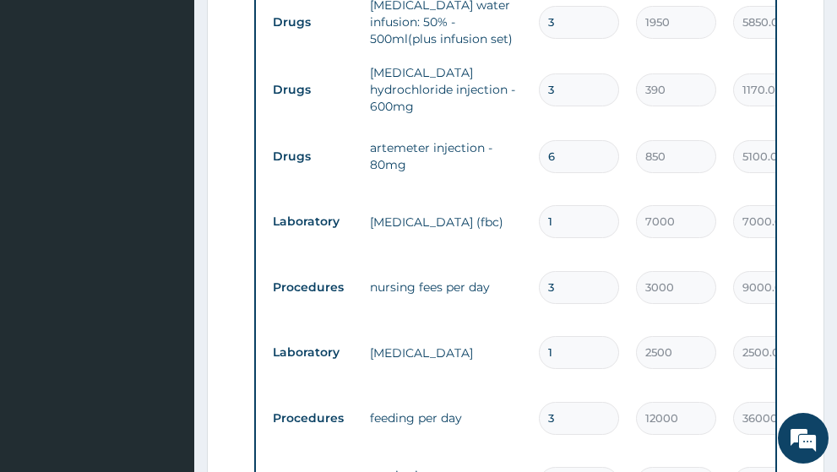
scroll to position [851, 0]
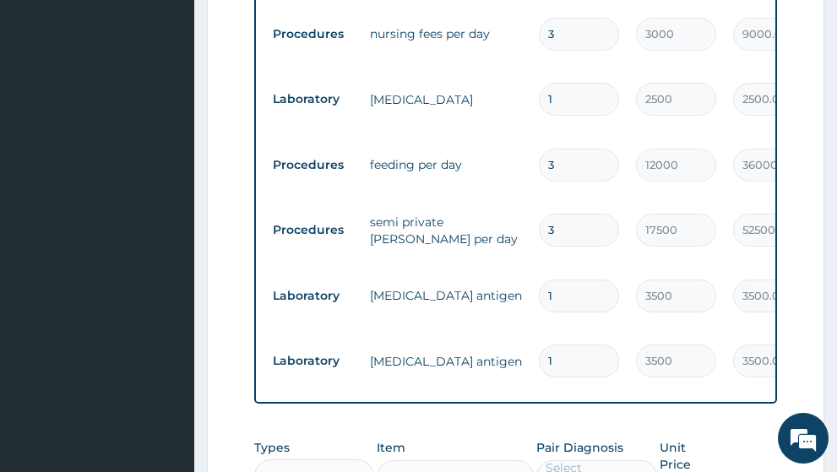
click at [354, 468] on icon at bounding box center [358, 476] width 17 height 17
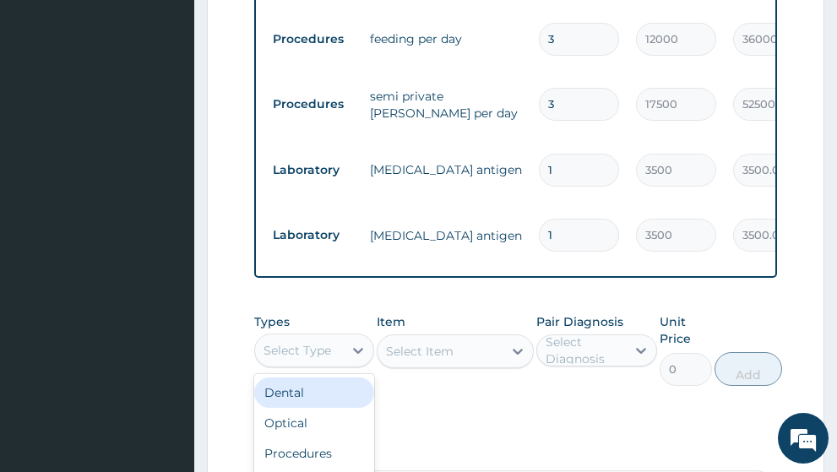
scroll to position [1104, 0]
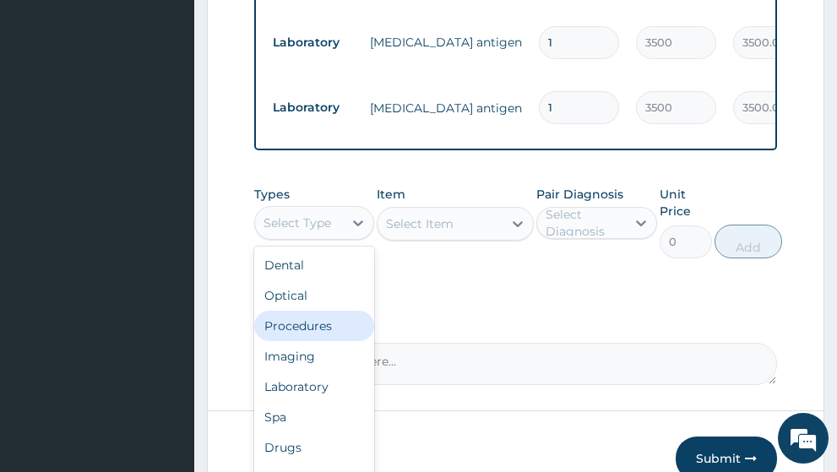
click at [319, 311] on div "Procedures" at bounding box center [314, 326] width 121 height 30
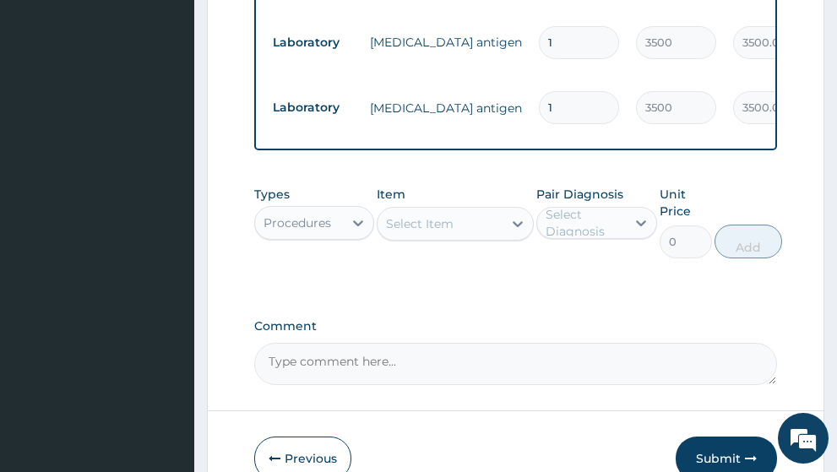
click at [443, 210] on div "Select Item" at bounding box center [440, 223] width 125 height 27
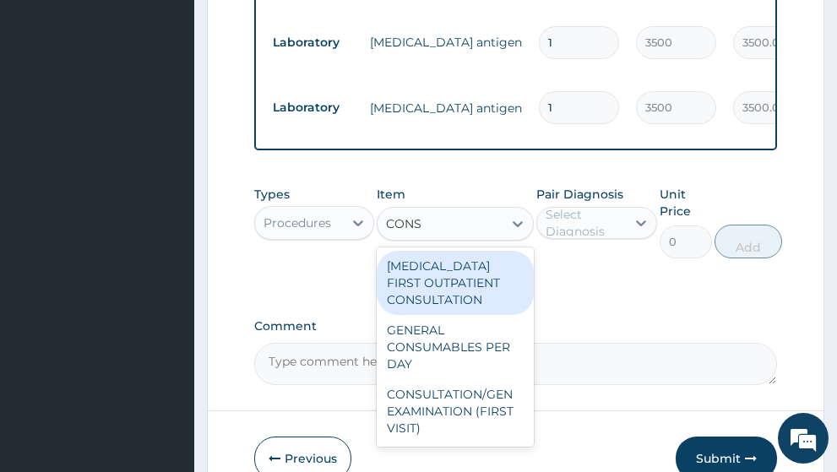
type input "CONSU"
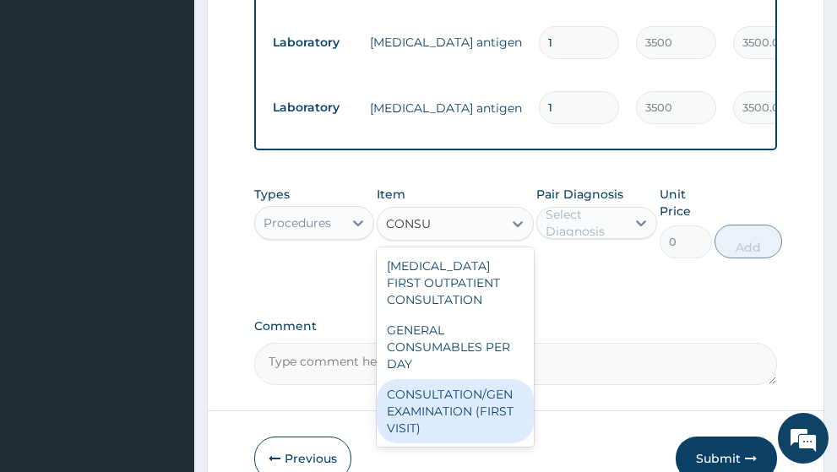
click at [456, 379] on div "CONSULTATION/GEN EXAMINATION (FIRST VISIT)" at bounding box center [455, 411] width 157 height 64
type input "5000"
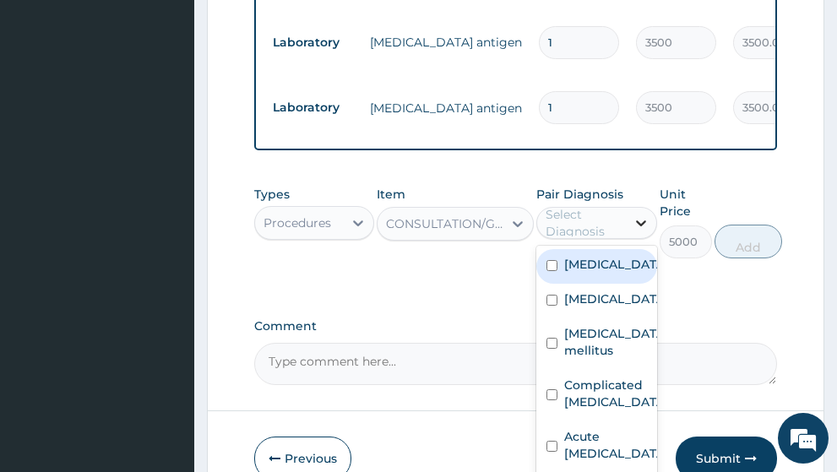
click at [644, 215] on icon at bounding box center [641, 223] width 17 height 17
click at [558, 260] on input "checkbox" at bounding box center [552, 265] width 11 height 11
checkbox input "true"
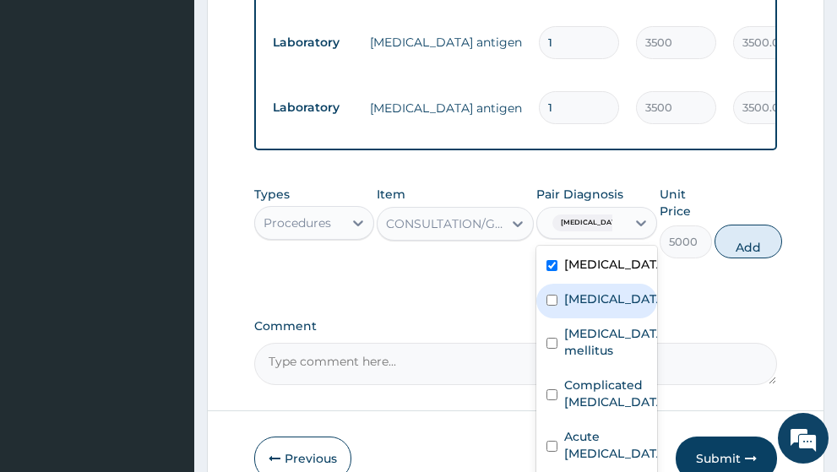
click at [558, 284] on div "[MEDICAL_DATA]" at bounding box center [596, 301] width 121 height 35
checkbox input "true"
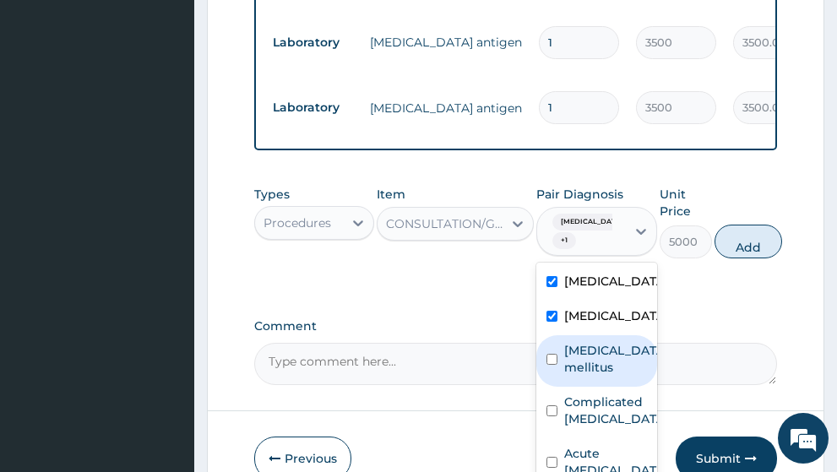
click at [557, 354] on input "checkbox" at bounding box center [552, 359] width 11 height 11
checkbox input "true"
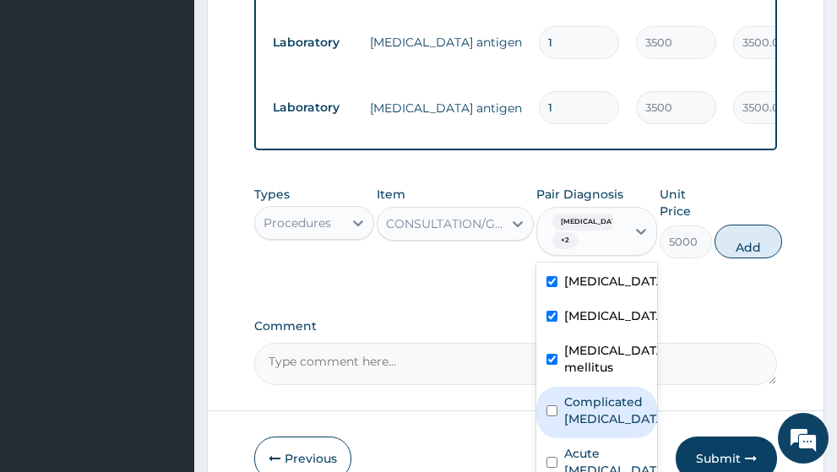
click at [558, 387] on div "Complicated [MEDICAL_DATA]" at bounding box center [596, 413] width 121 height 52
checkbox input "true"
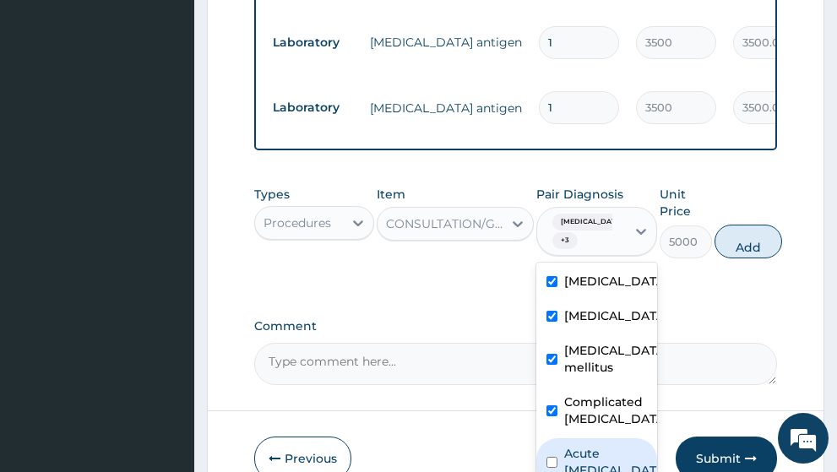
click at [551, 457] on input "checkbox" at bounding box center [552, 462] width 11 height 11
checkbox input "true"
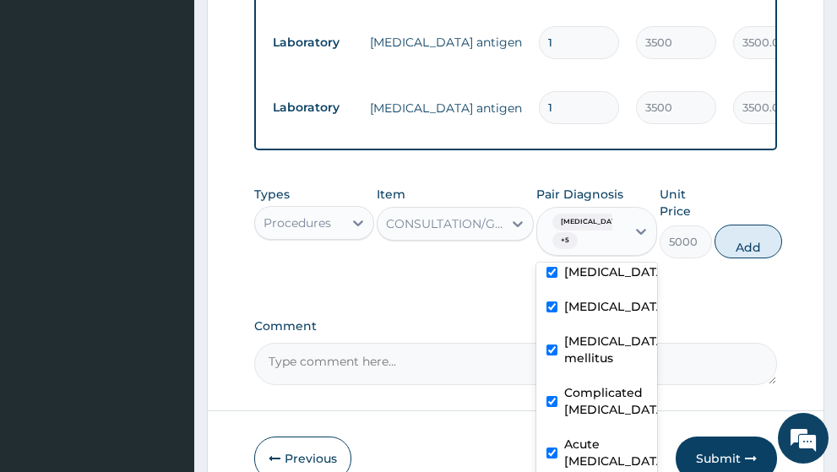
scroll to position [12, 0]
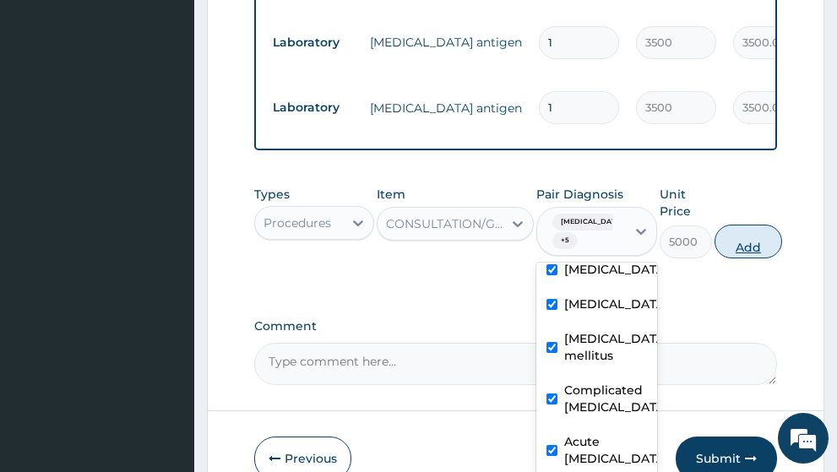
click at [757, 225] on button "Add" at bounding box center [749, 242] width 68 height 34
type input "0"
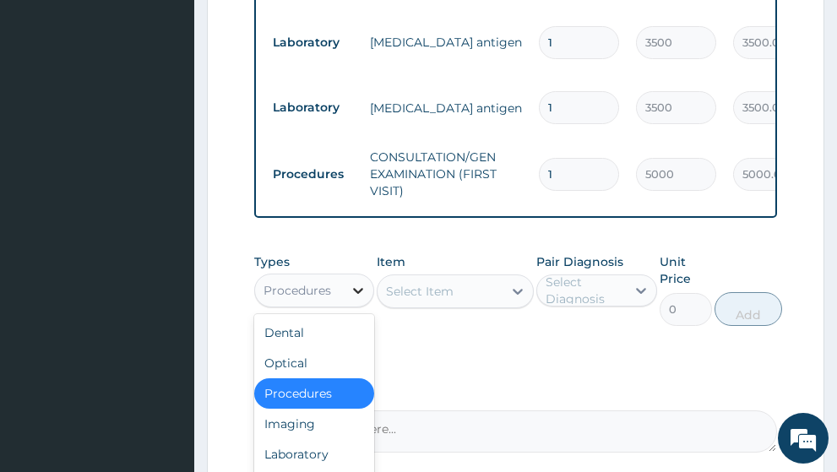
click at [355, 282] on icon at bounding box center [358, 290] width 17 height 17
click at [328, 439] on div "Laboratory" at bounding box center [314, 454] width 121 height 30
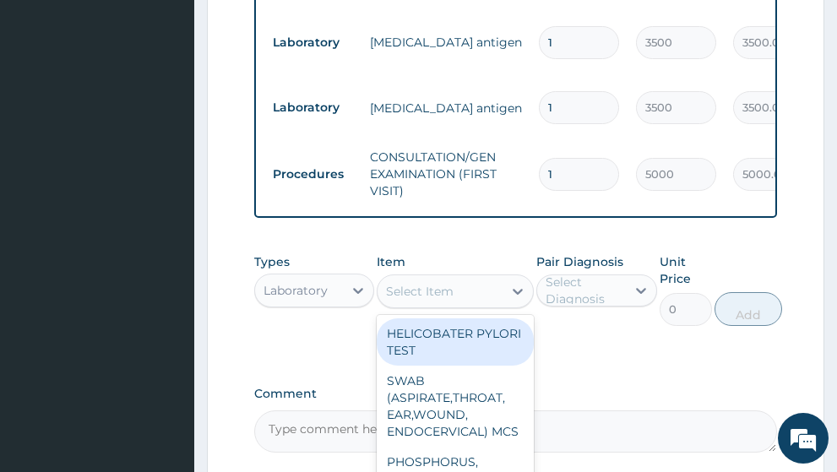
click at [476, 278] on div "Select Item" at bounding box center [440, 291] width 125 height 27
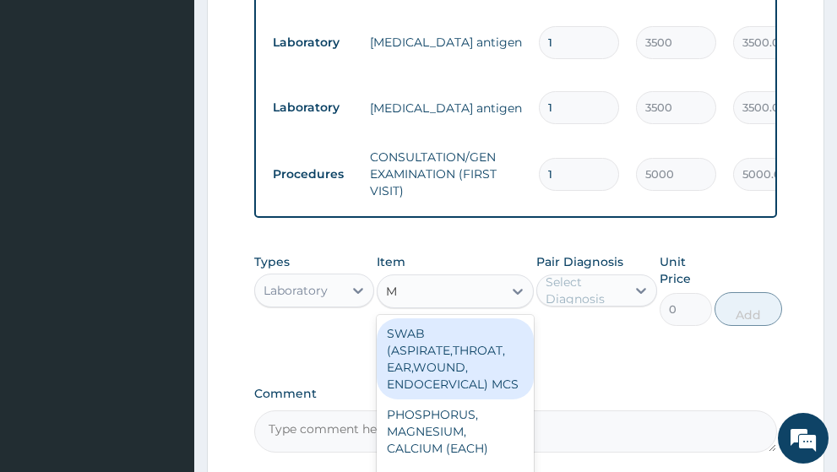
type input "MP"
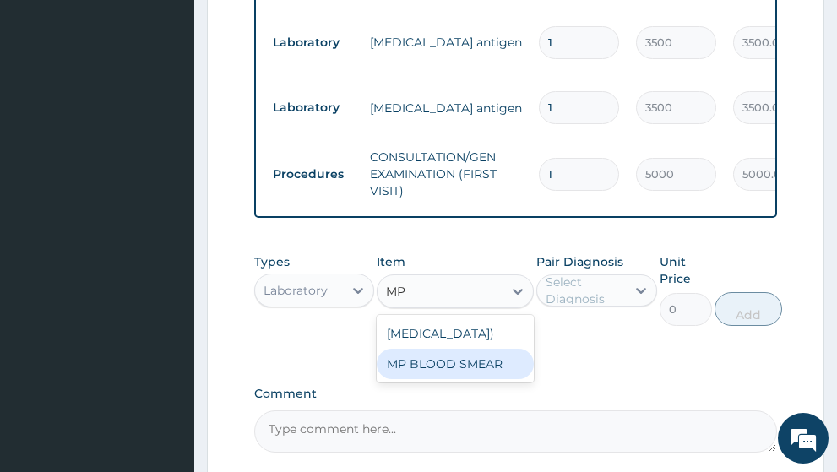
click at [467, 349] on div "MP BLOOD SMEAR" at bounding box center [455, 364] width 157 height 30
type input "2500"
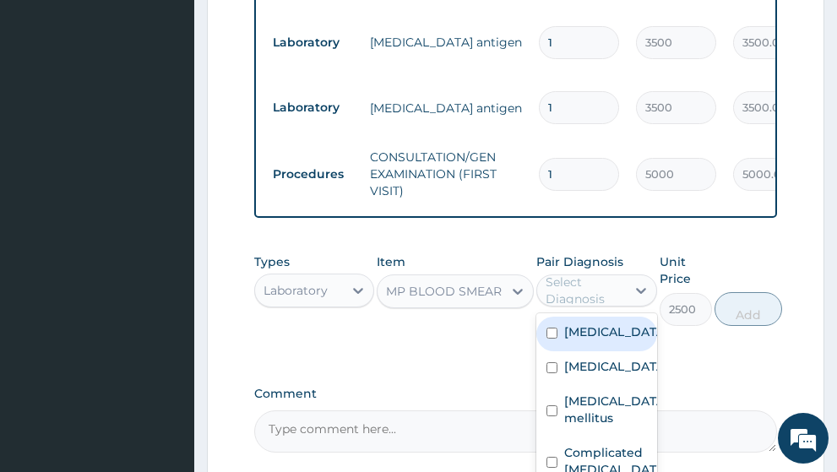
click at [612, 274] on div "Select Diagnosis" at bounding box center [585, 291] width 79 height 34
click at [549, 317] on div "[MEDICAL_DATA]" at bounding box center [596, 334] width 121 height 35
checkbox input "true"
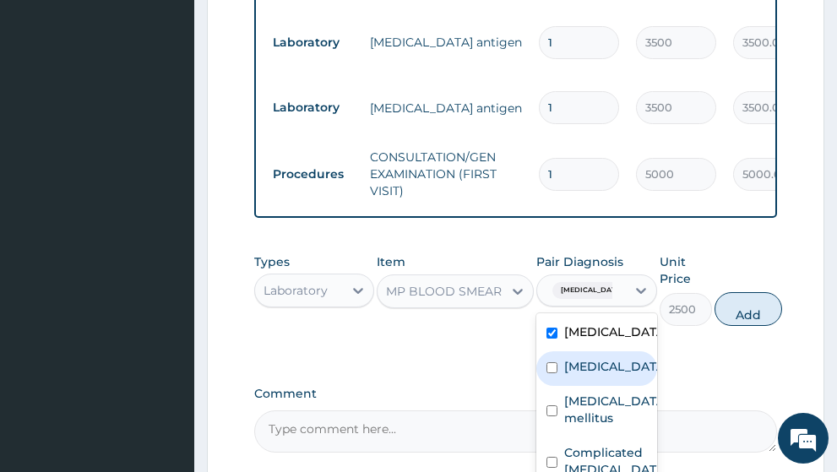
click at [553, 362] on input "checkbox" at bounding box center [552, 367] width 11 height 11
checkbox input "true"
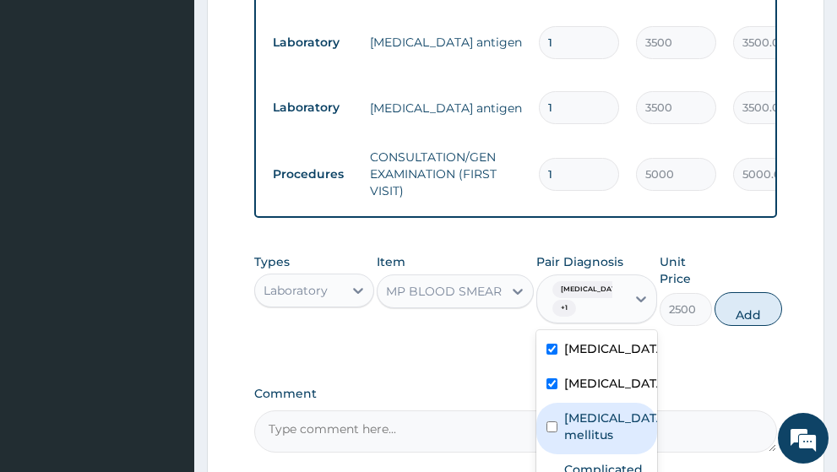
click at [553, 422] on input "checkbox" at bounding box center [552, 427] width 11 height 11
checkbox input "true"
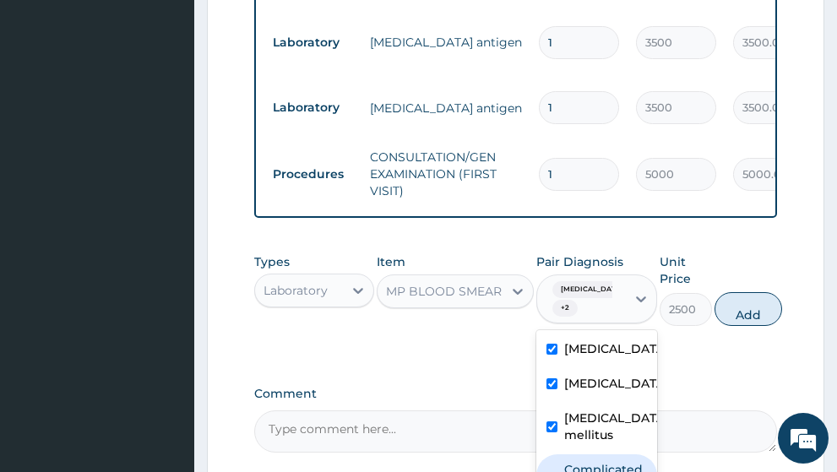
click at [548, 471] on input "checkbox" at bounding box center [552, 478] width 11 height 11
checkbox input "true"
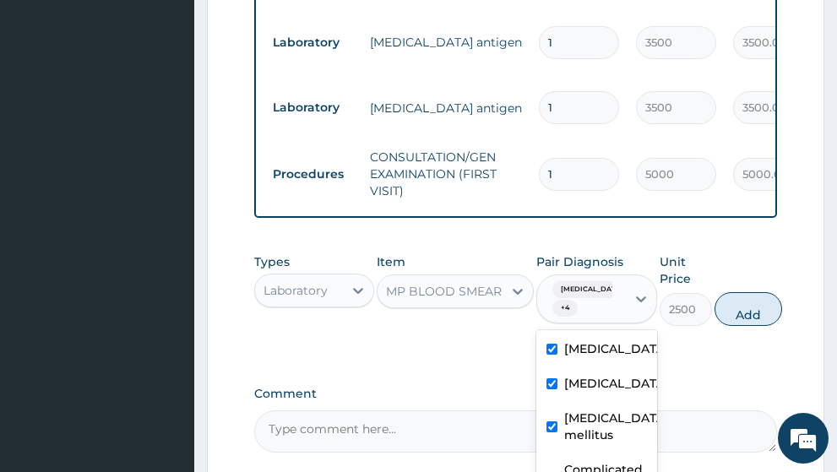
checkbox input "true"
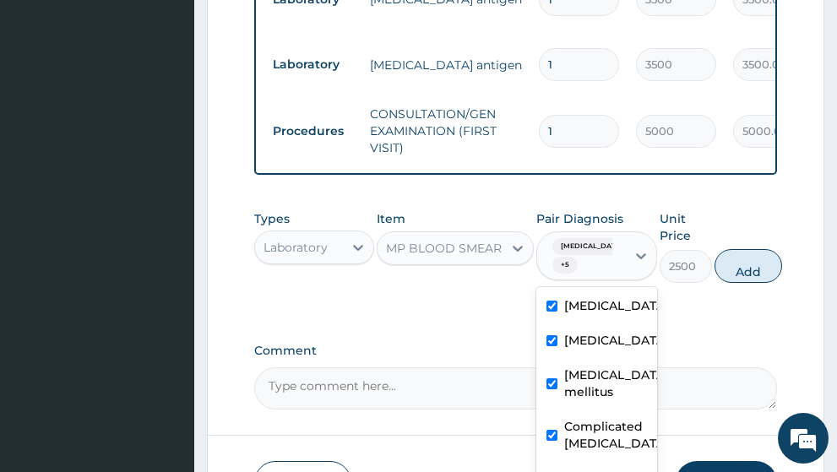
scroll to position [1172, 0]
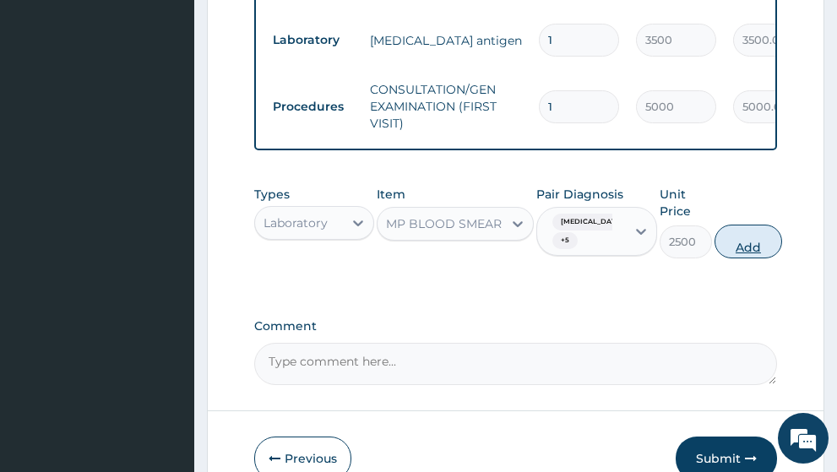
click at [730, 225] on button "Add" at bounding box center [749, 242] width 68 height 34
type input "0"
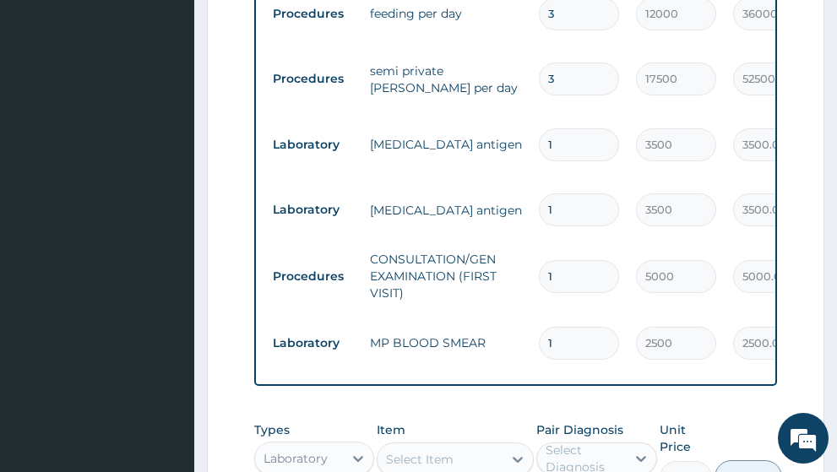
scroll to position [1087, 0]
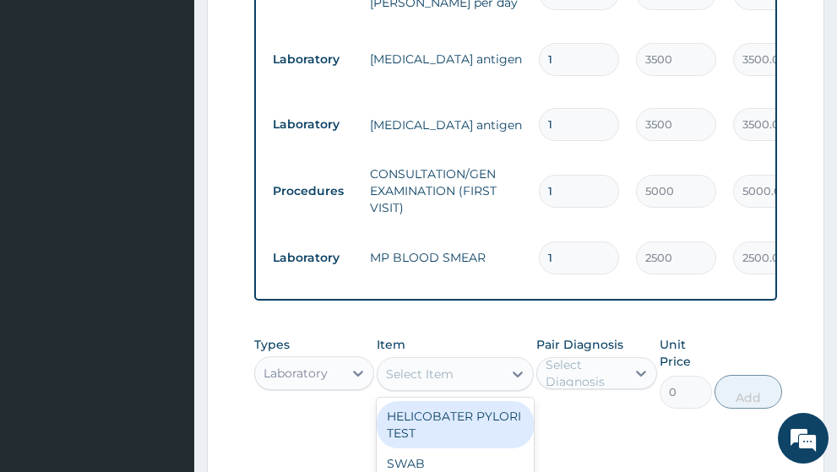
click at [427, 366] on div "Select Item" at bounding box center [420, 374] width 68 height 17
click at [352, 365] on icon at bounding box center [358, 373] width 17 height 17
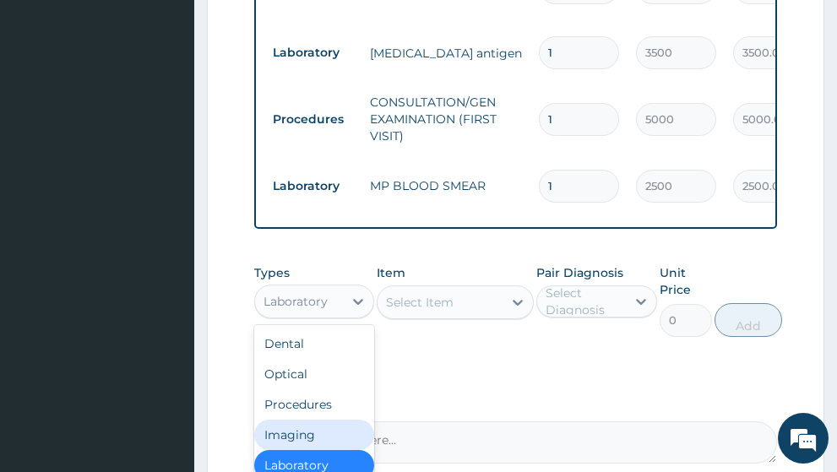
scroll to position [1230, 0]
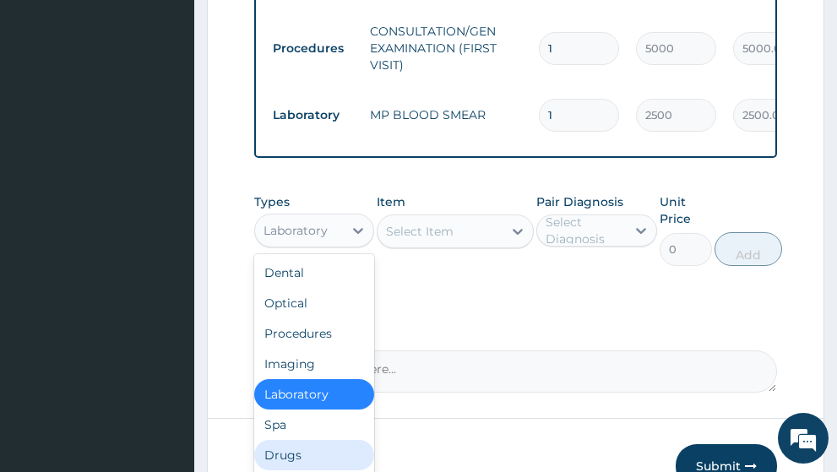
click at [303, 440] on div "Drugs" at bounding box center [314, 455] width 121 height 30
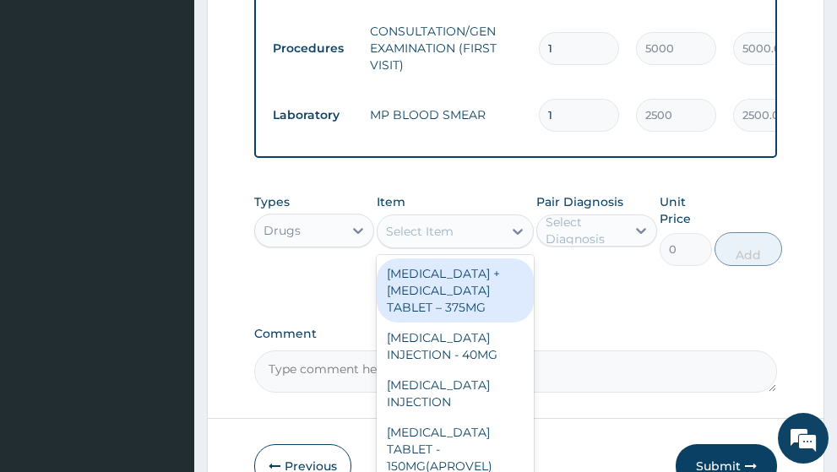
click at [426, 223] on div "Select Item" at bounding box center [420, 231] width 68 height 17
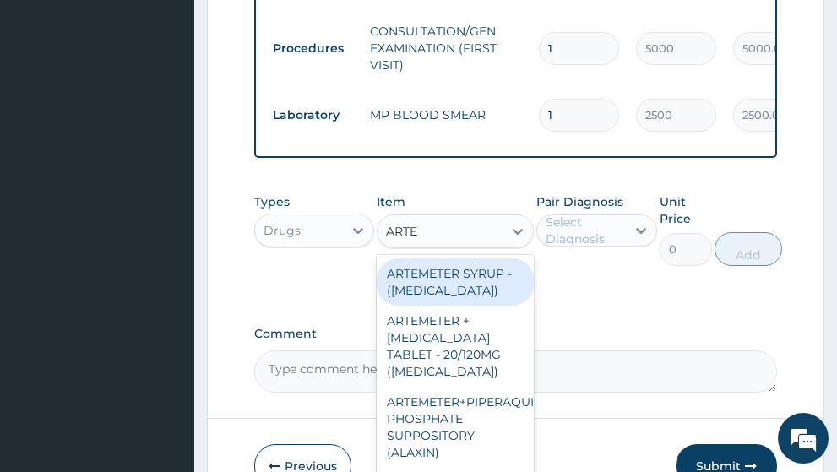
type input "ARTEM"
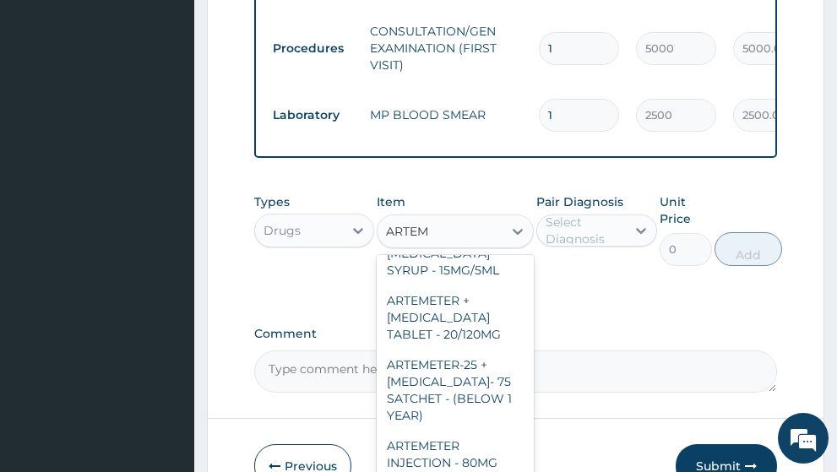
scroll to position [338, 0]
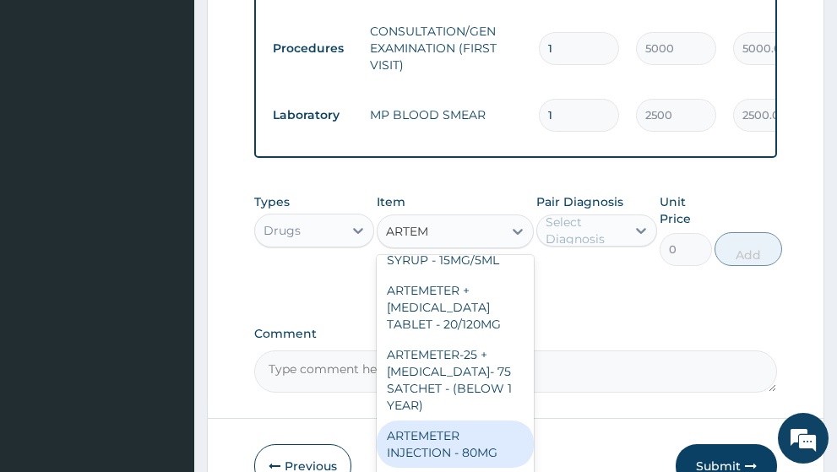
click at [479, 421] on div "ARTEMETER INJECTION - 80MG" at bounding box center [455, 444] width 157 height 47
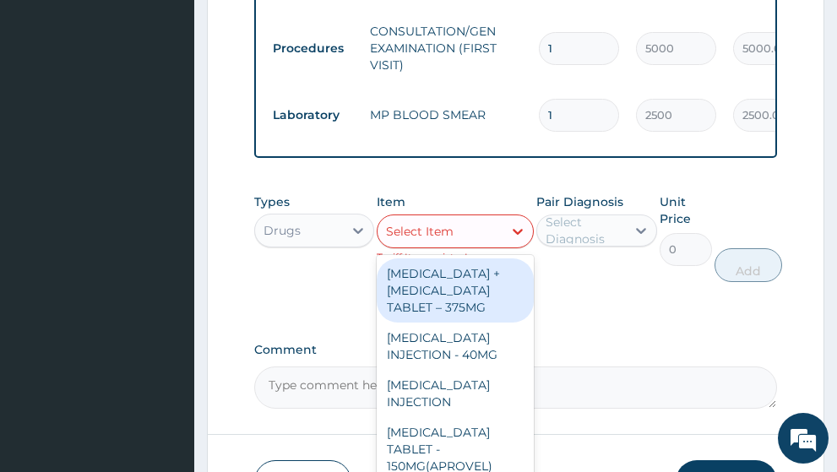
click at [450, 223] on div "Select Item" at bounding box center [420, 231] width 68 height 17
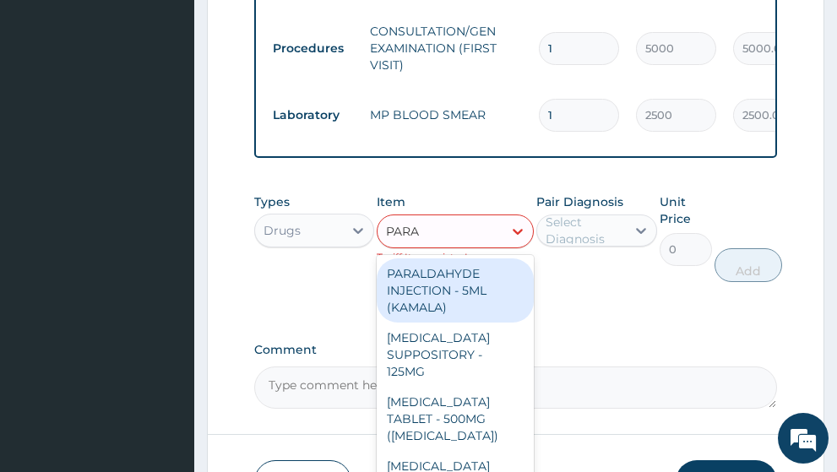
type input "PARAC"
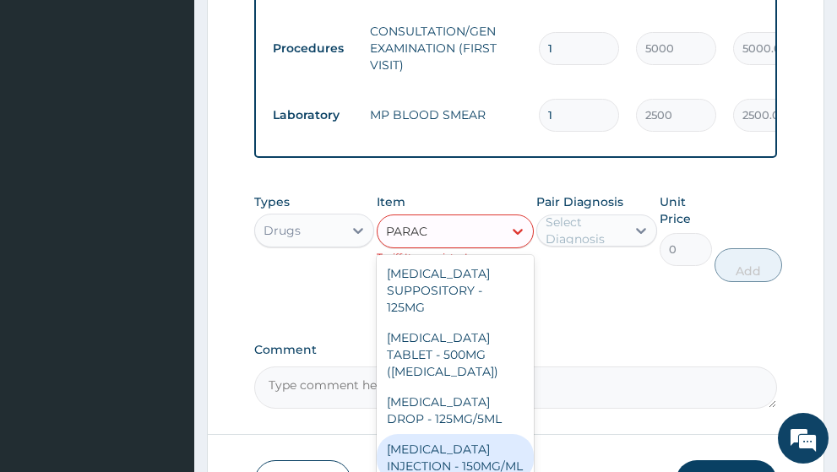
click at [440, 434] on div "[MEDICAL_DATA] INJECTION - 150MG/ML" at bounding box center [455, 457] width 157 height 47
type input "1000"
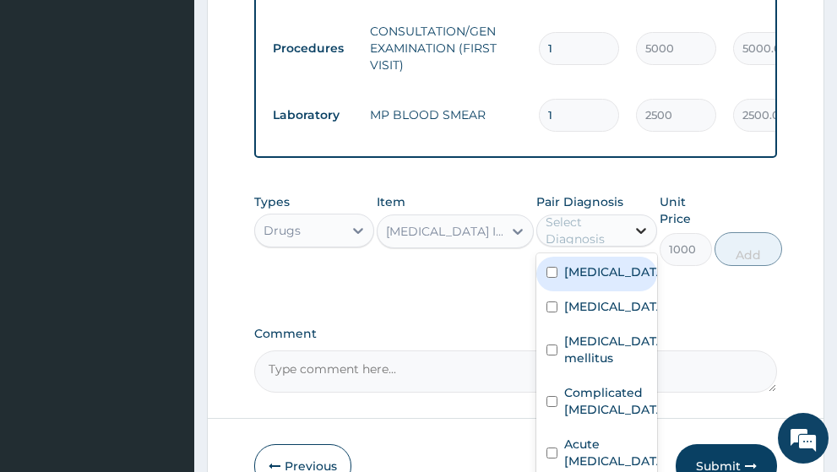
click at [637, 222] on icon at bounding box center [641, 230] width 17 height 17
click at [568, 264] on label "[MEDICAL_DATA]" at bounding box center [614, 272] width 101 height 17
checkbox input "true"
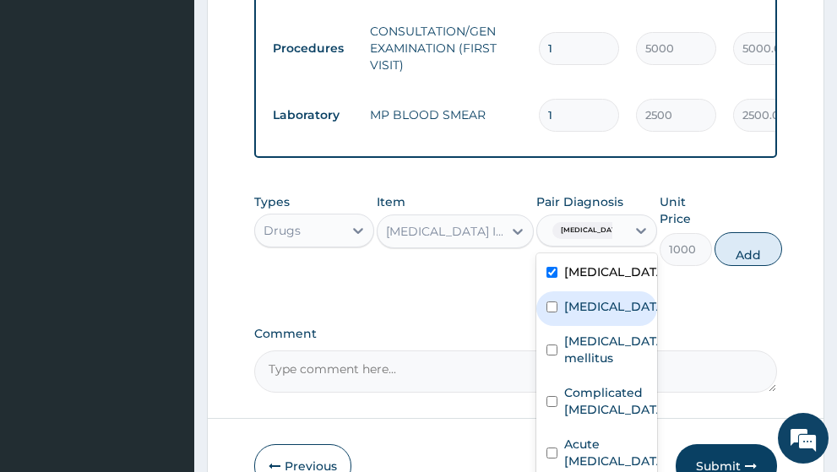
click at [559, 291] on div "[MEDICAL_DATA]" at bounding box center [596, 308] width 121 height 35
checkbox input "true"
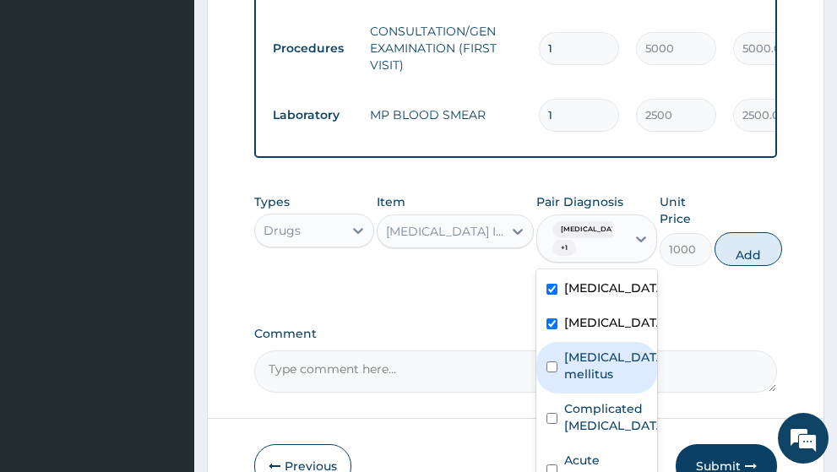
click at [557, 362] on input "checkbox" at bounding box center [552, 367] width 11 height 11
checkbox input "true"
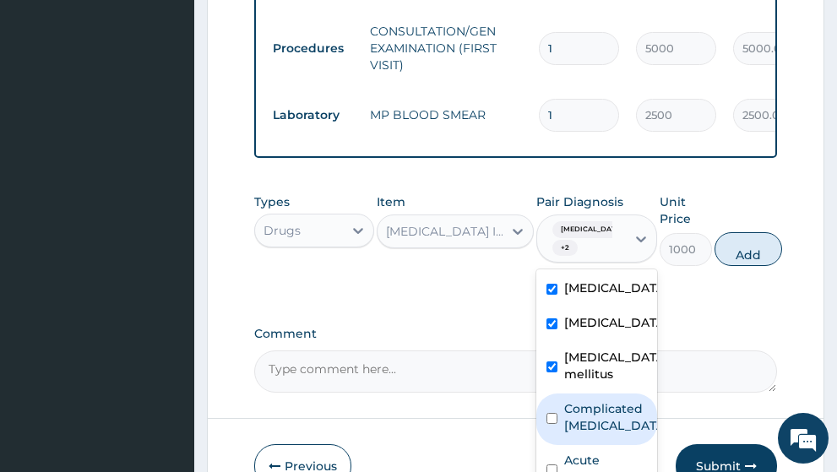
click at [552, 413] on input "checkbox" at bounding box center [552, 418] width 11 height 11
checkbox input "true"
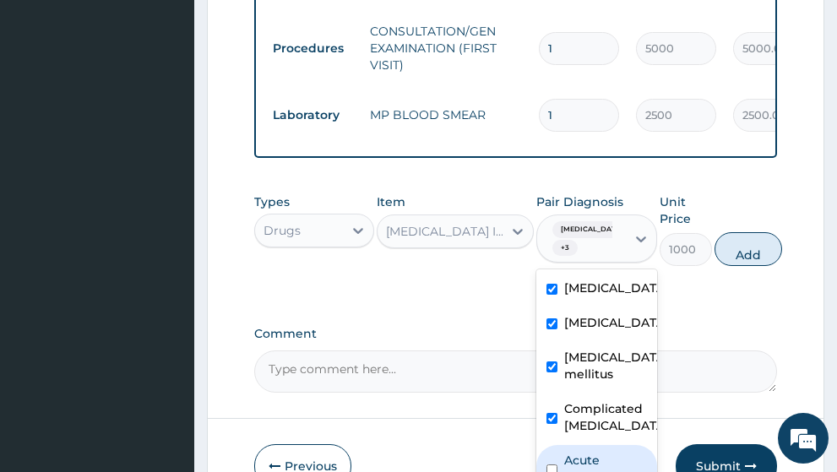
click at [556, 465] on input "checkbox" at bounding box center [552, 470] width 11 height 11
checkbox input "true"
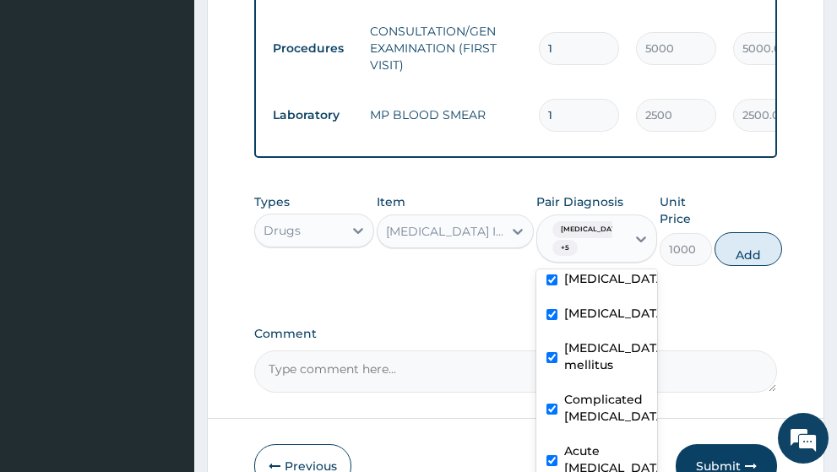
scroll to position [12, 0]
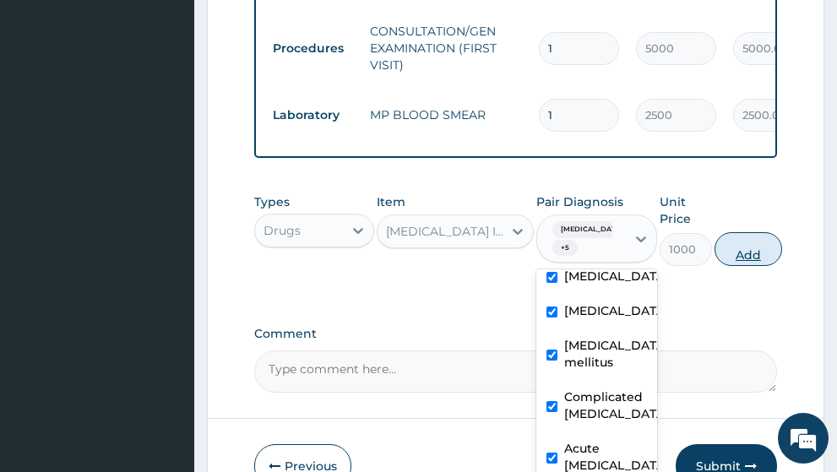
click at [741, 232] on button "Add" at bounding box center [749, 249] width 68 height 34
type input "0"
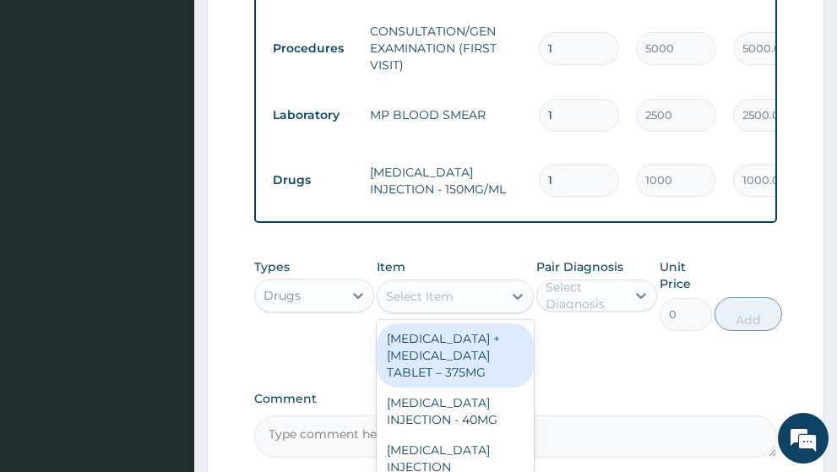
click at [467, 283] on div "Select Item" at bounding box center [440, 296] width 125 height 27
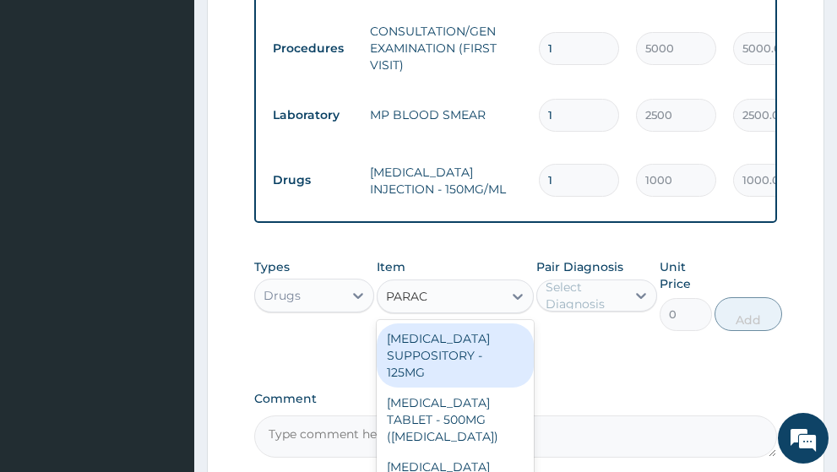
type input "PARACE"
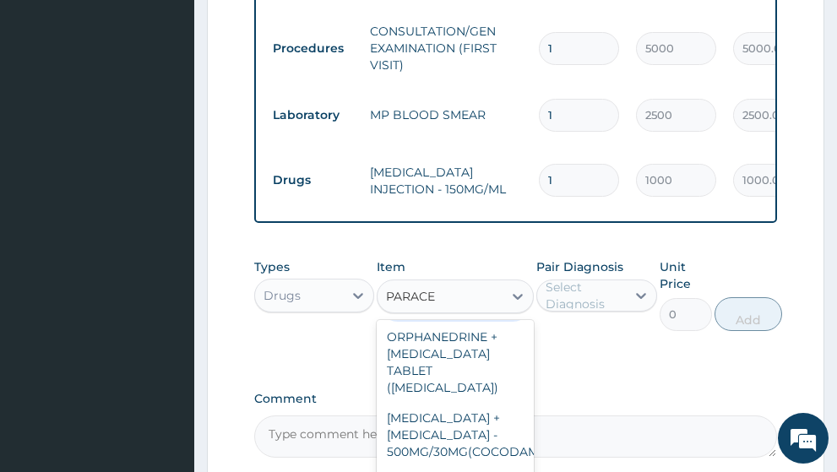
scroll to position [237, 0]
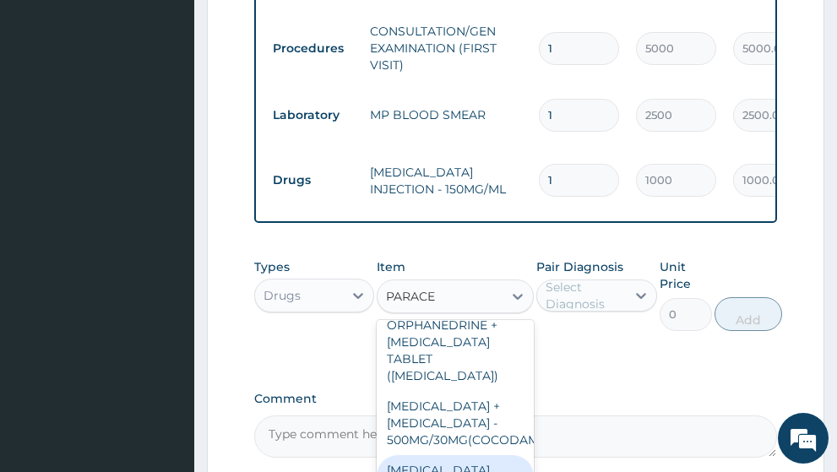
click at [472, 455] on div "[MEDICAL_DATA] TABLET - 500MG" at bounding box center [455, 478] width 157 height 47
type input "60"
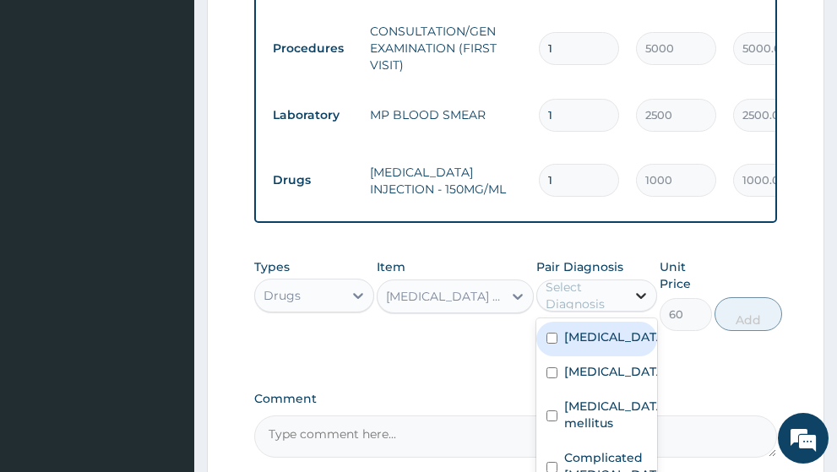
click at [637, 294] on icon at bounding box center [641, 297] width 10 height 6
click at [582, 329] on label "[MEDICAL_DATA]" at bounding box center [614, 337] width 101 height 17
checkbox input "true"
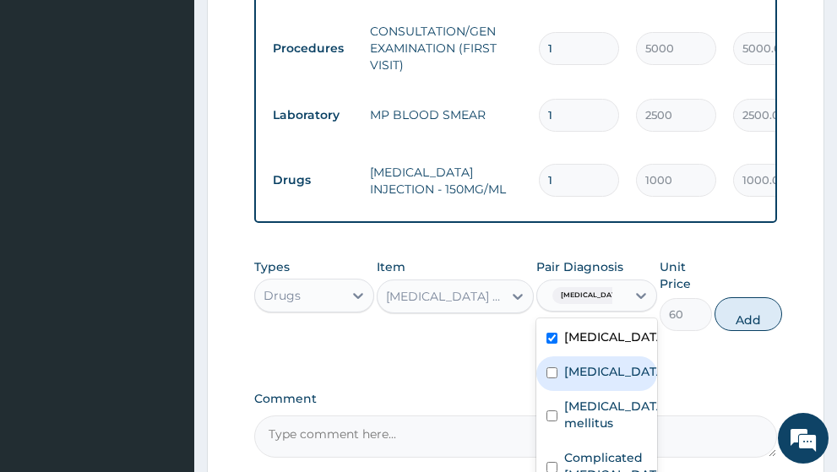
click at [575, 363] on label "[MEDICAL_DATA]" at bounding box center [614, 371] width 101 height 17
checkbox input "true"
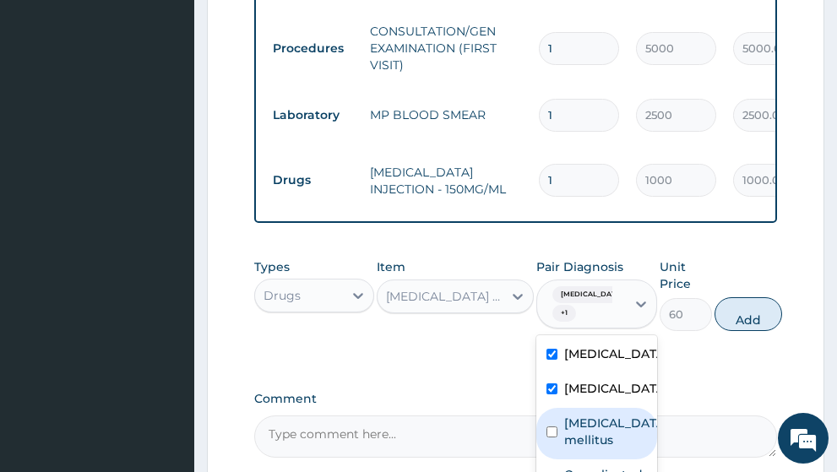
click at [568, 415] on label "[MEDICAL_DATA] mellitus" at bounding box center [614, 432] width 101 height 34
checkbox input "true"
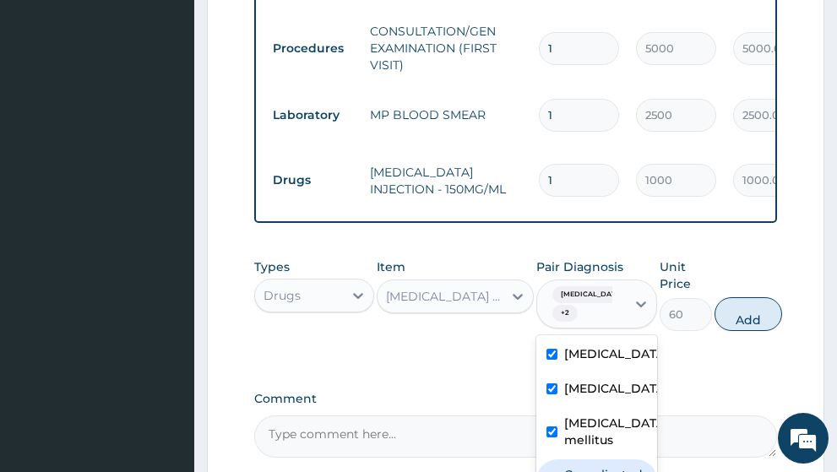
checkbox input "true"
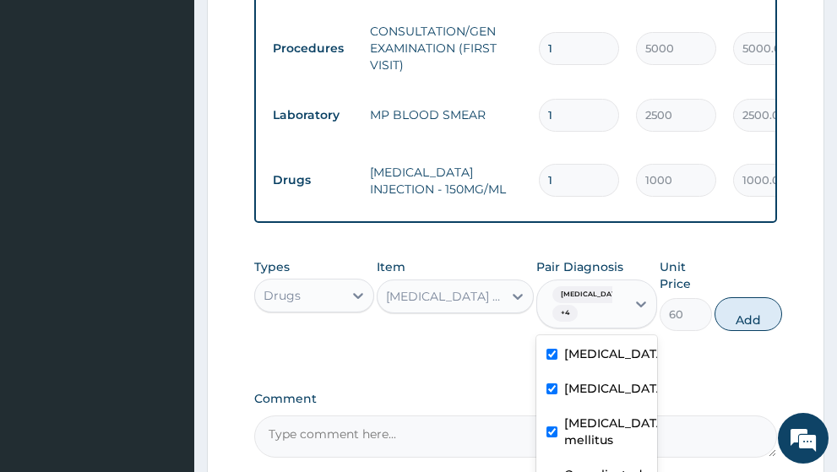
checkbox input "true"
click at [748, 297] on button "Add" at bounding box center [749, 314] width 68 height 34
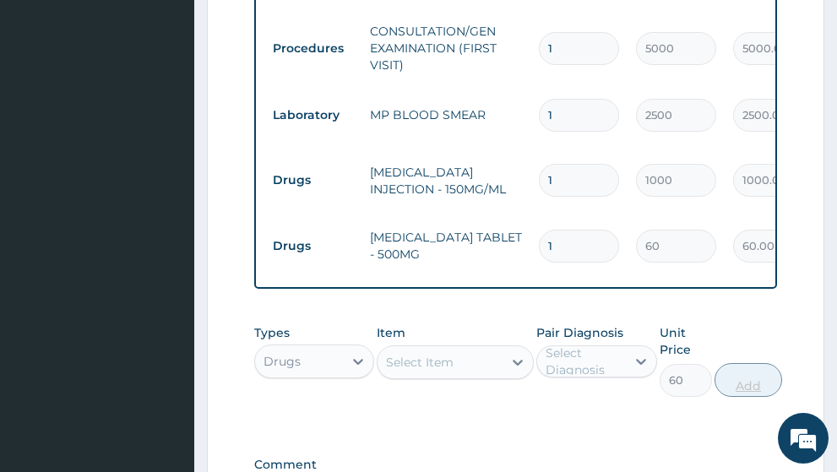
type input "0"
type input "18"
type input "1080.00"
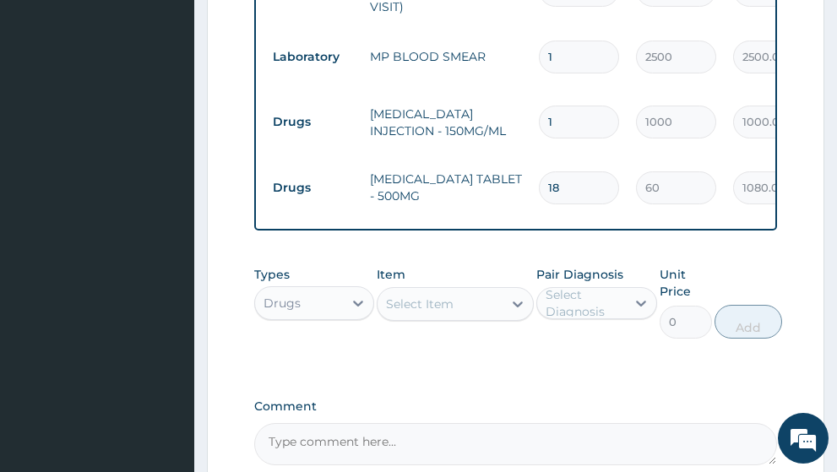
scroll to position [1347, 0]
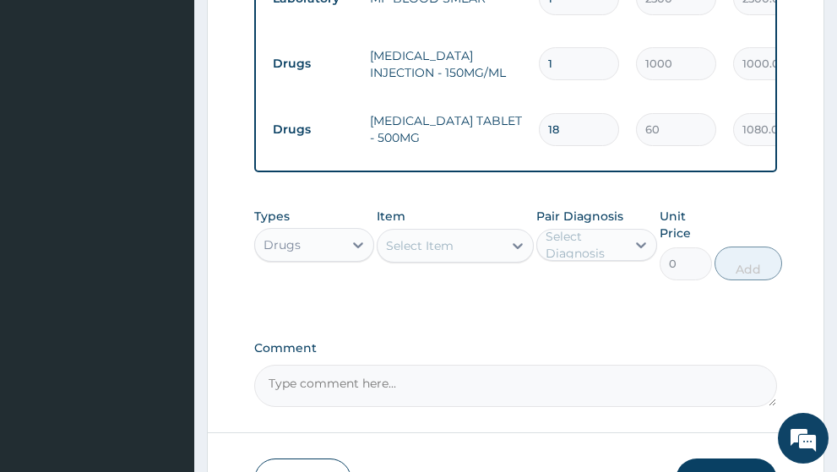
type input "18"
click at [694, 459] on button "Submit" at bounding box center [726, 481] width 101 height 44
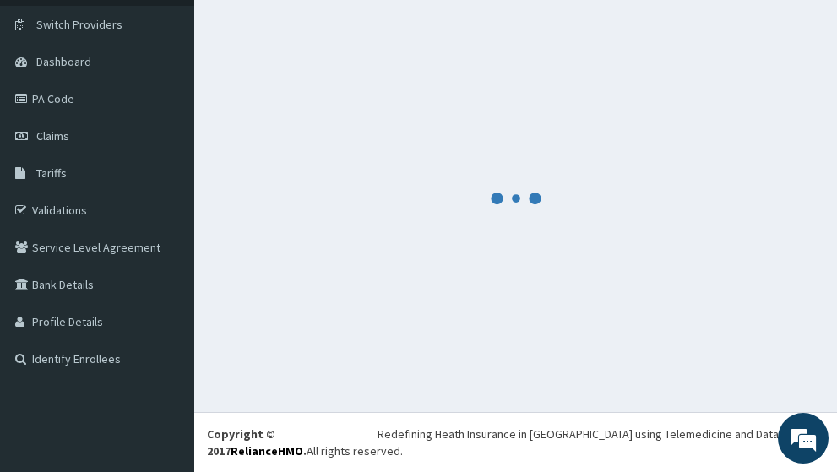
scroll to position [92, 0]
